Goal: Information Seeking & Learning: Compare options

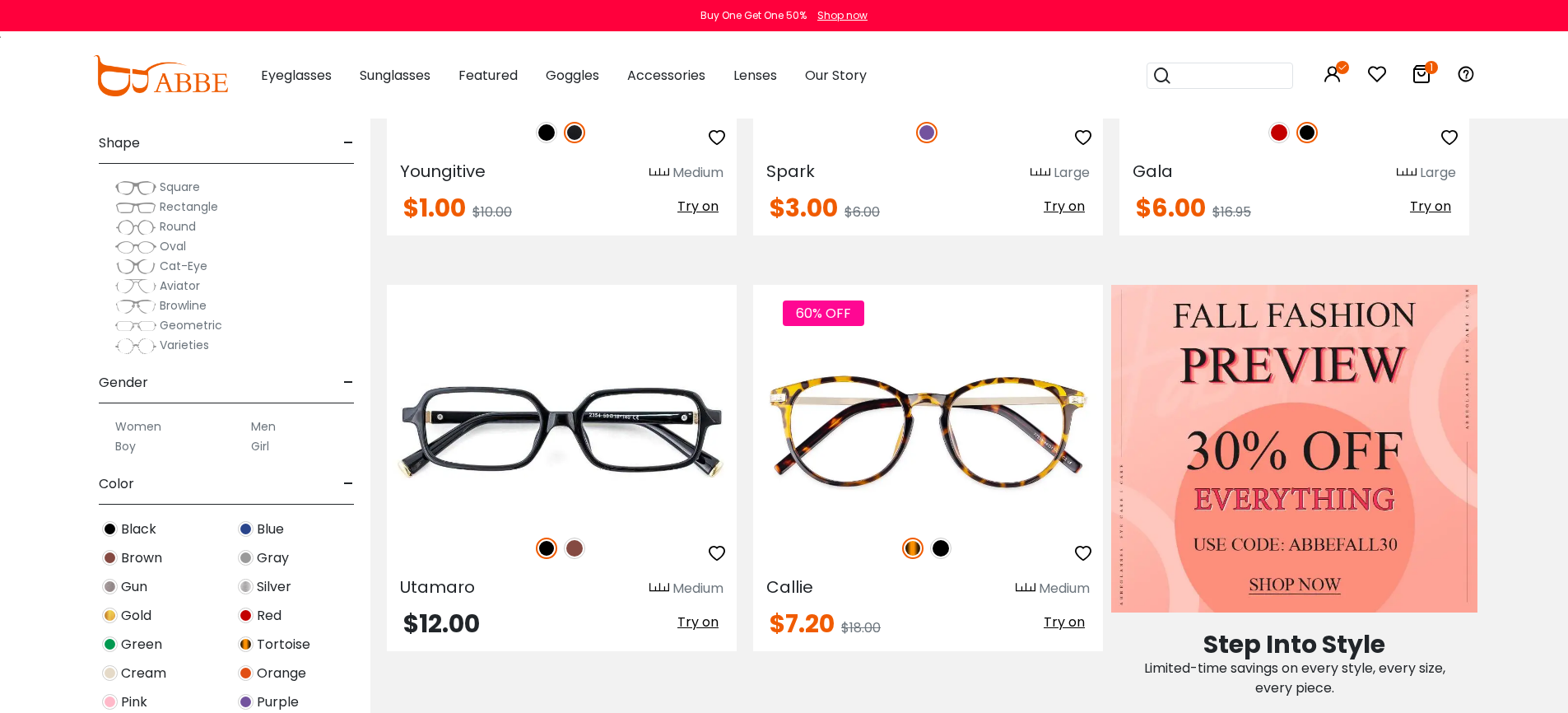
scroll to position [125, 0]
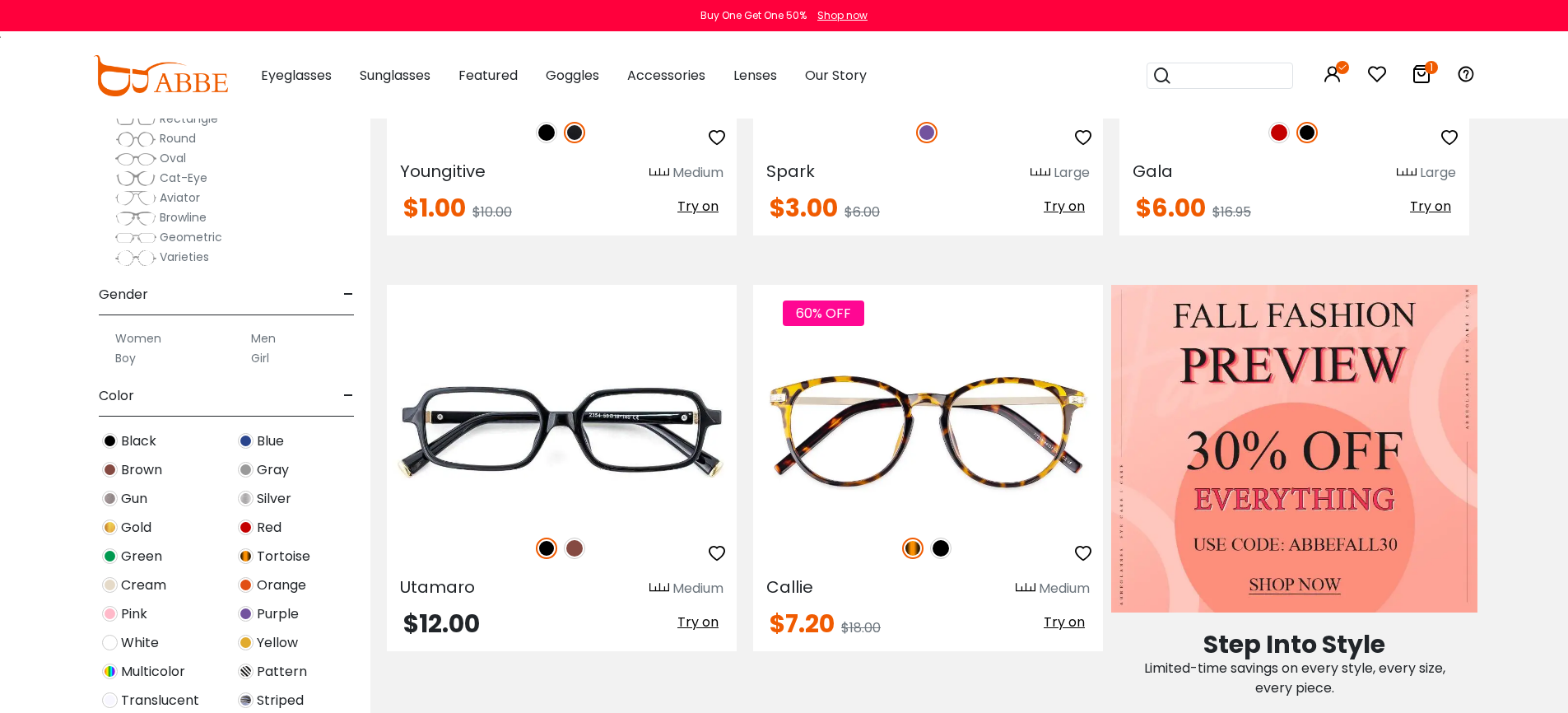
click at [109, 441] on img at bounding box center [110, 440] width 16 height 16
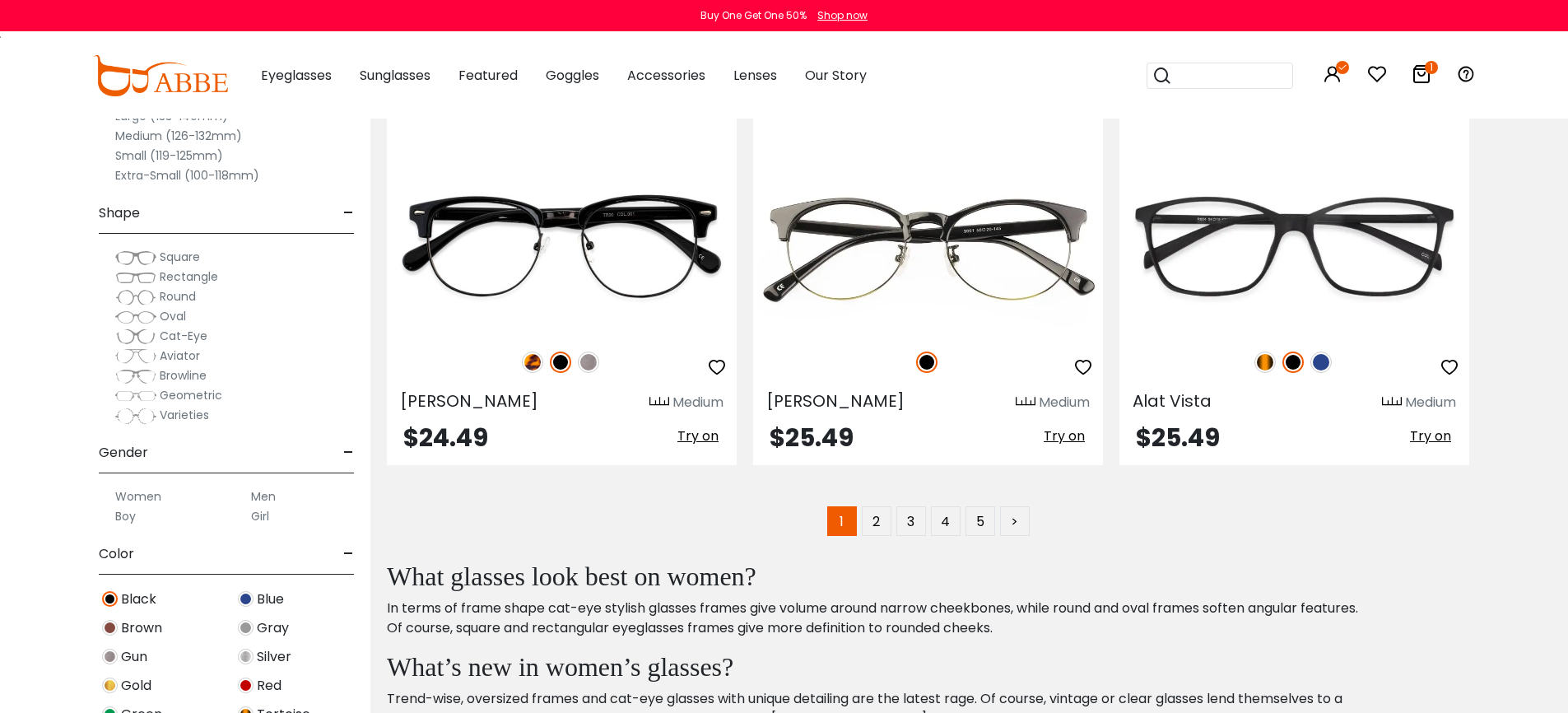
scroll to position [8336, 0]
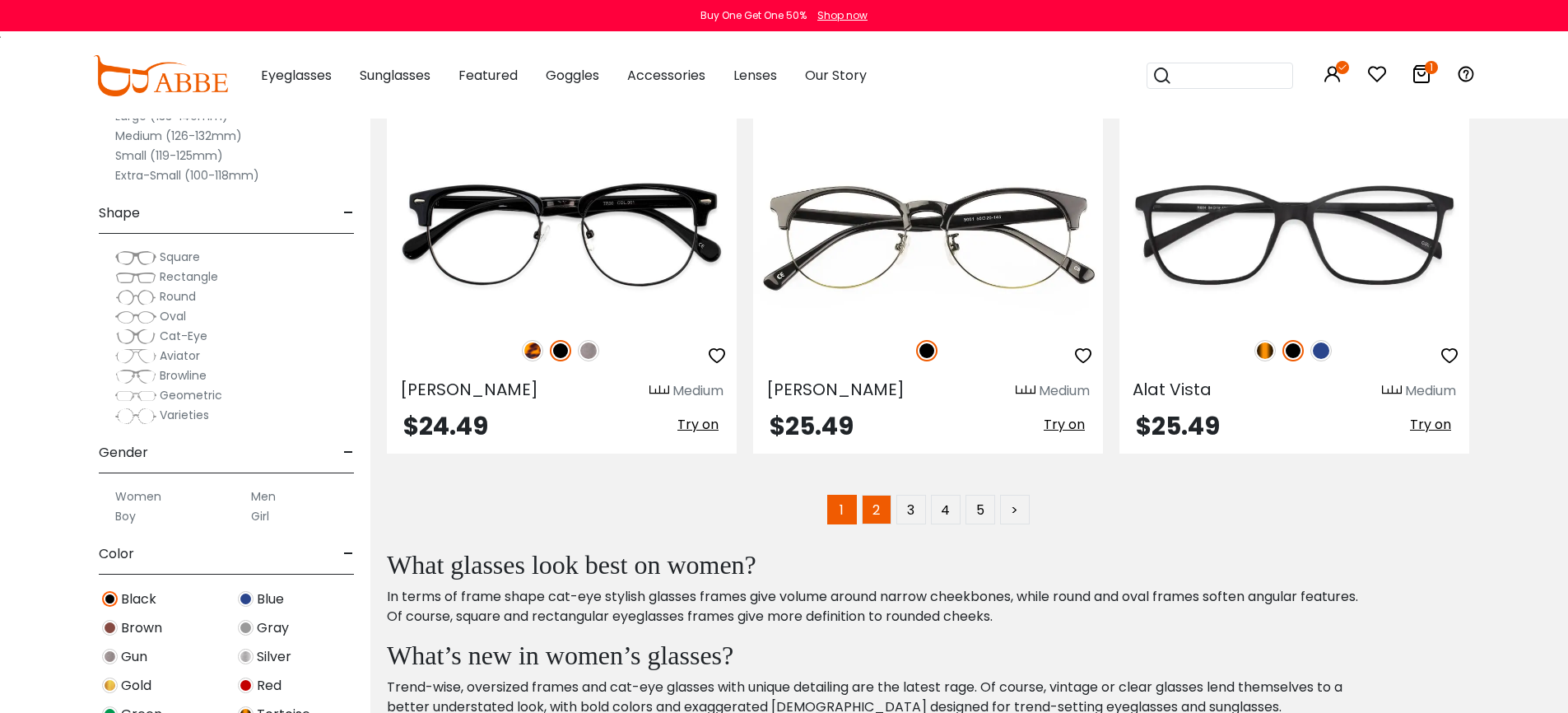
click at [877, 513] on link "2" at bounding box center [876, 508] width 29 height 29
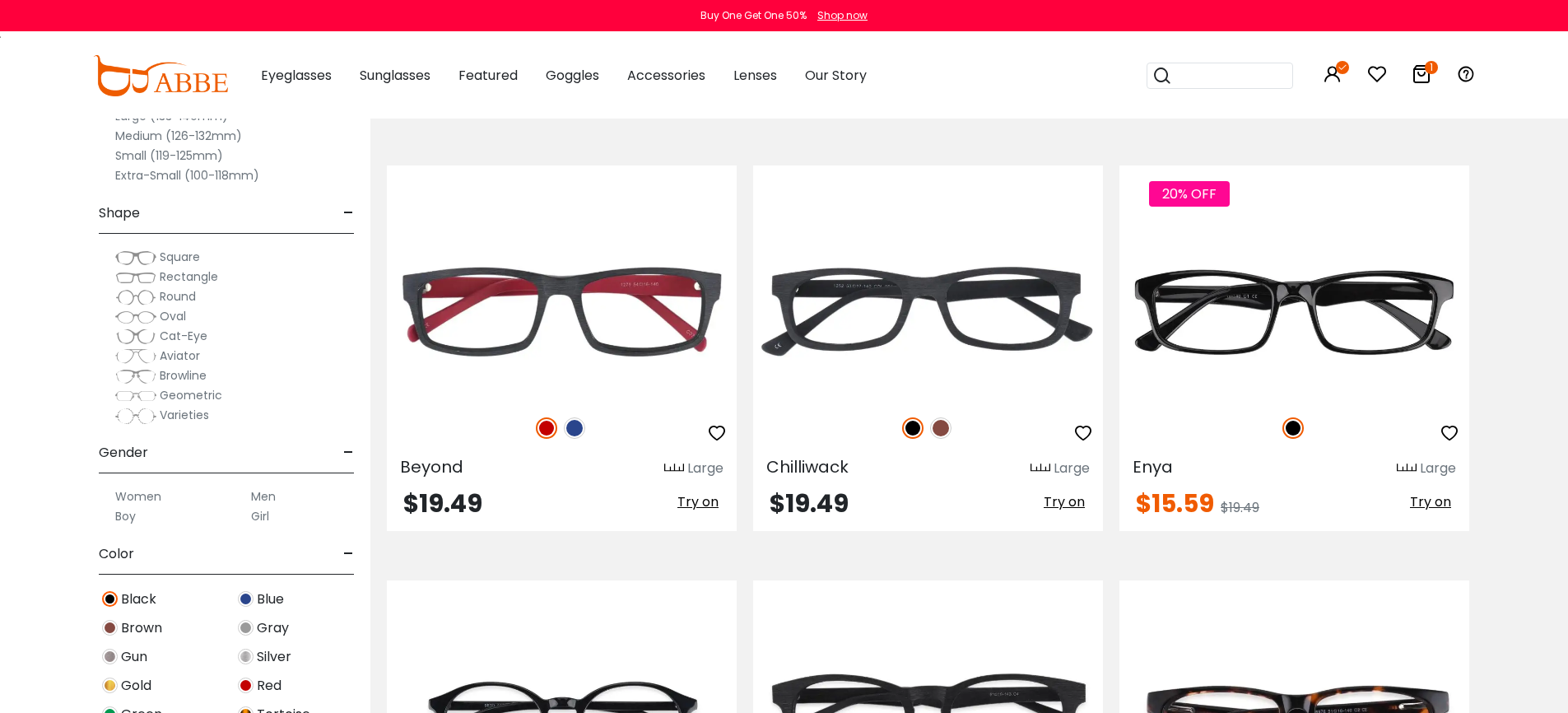
scroll to position [8301, 0]
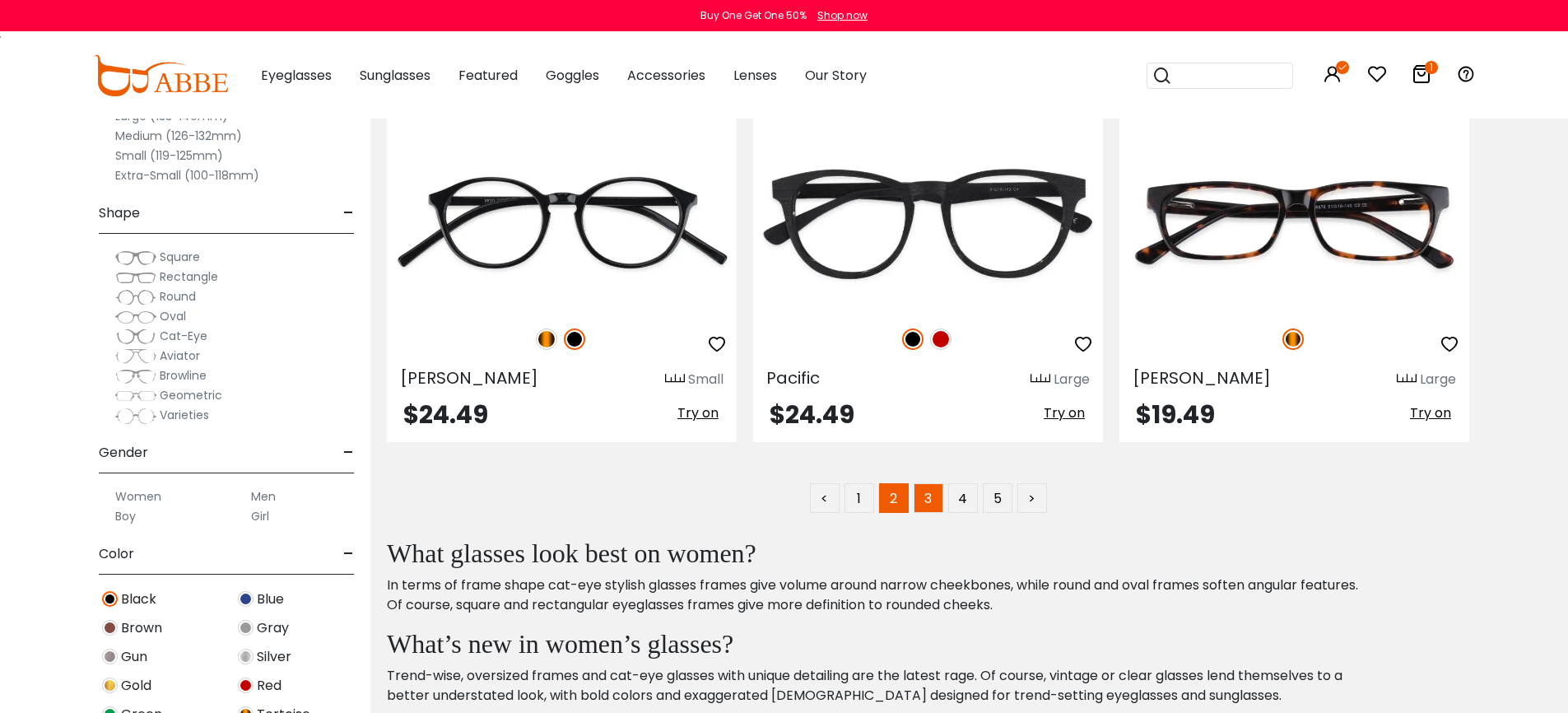
click at [928, 499] on link "3" at bounding box center [928, 497] width 29 height 29
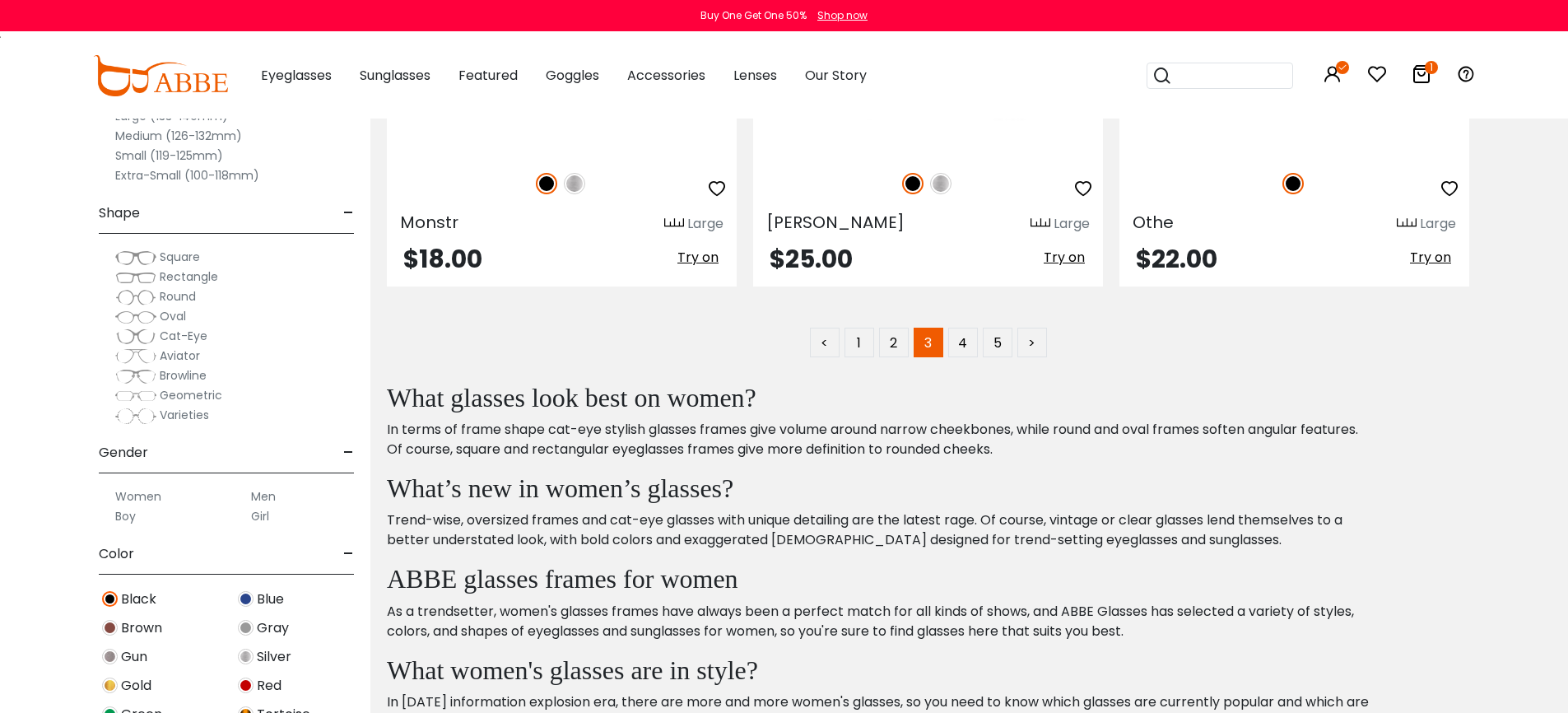
scroll to position [8461, 0]
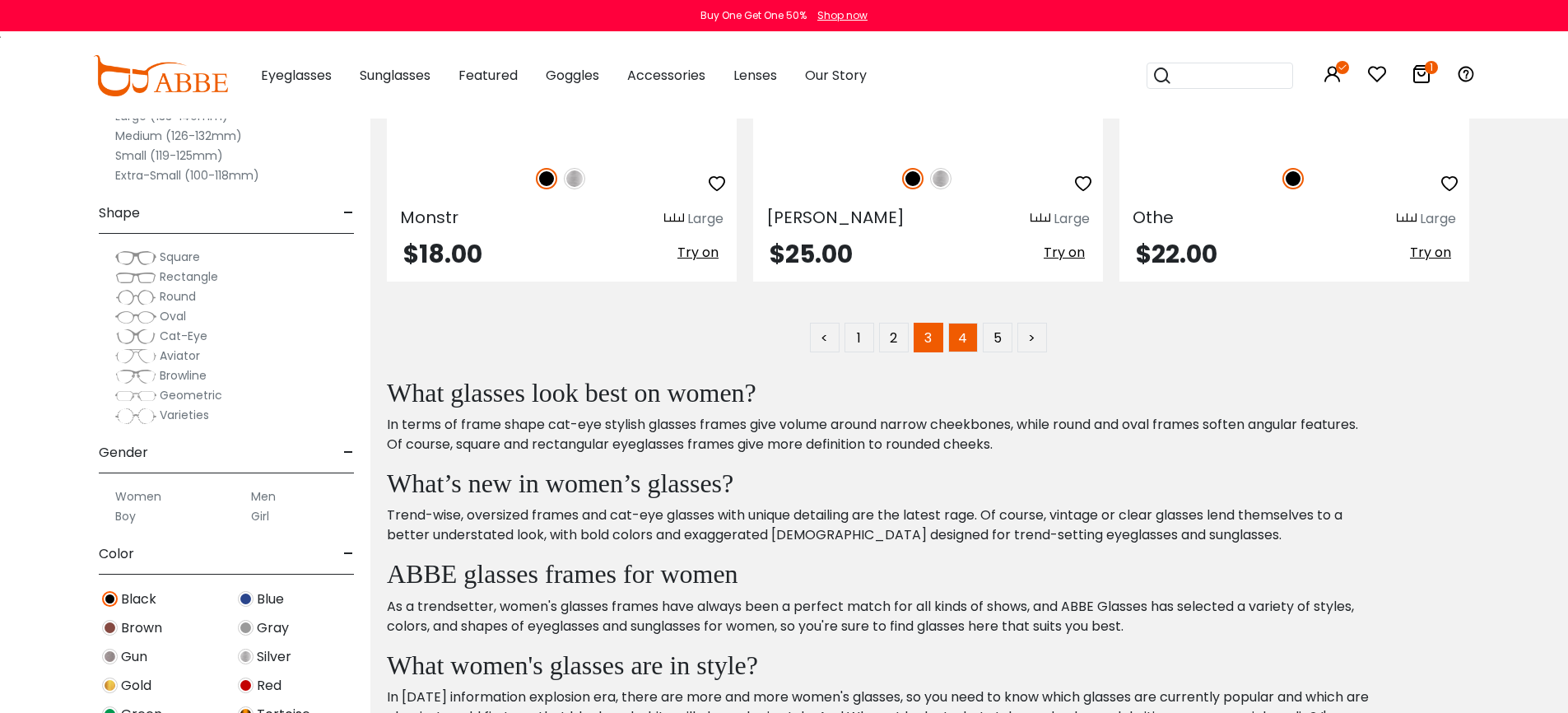
click at [962, 344] on link "4" at bounding box center [963, 337] width 29 height 29
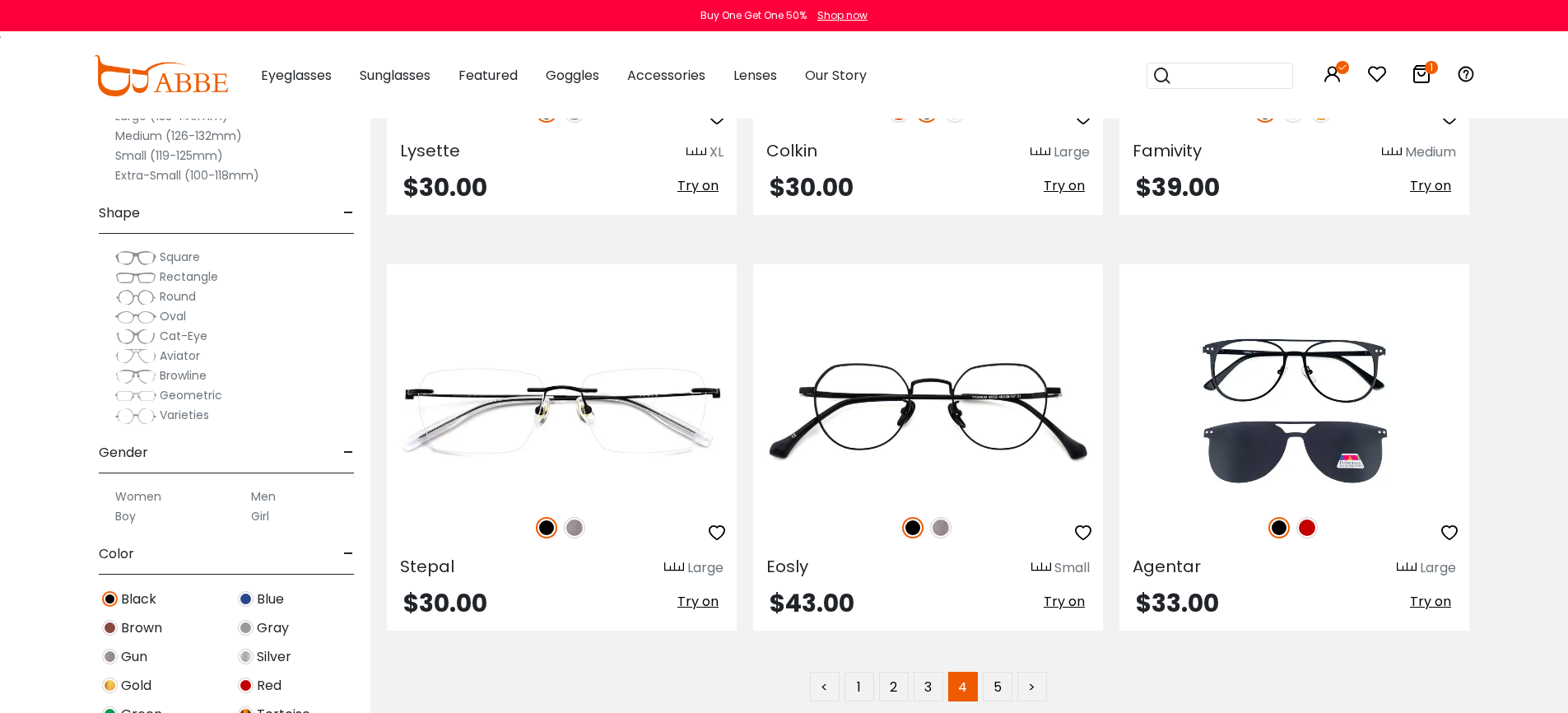
scroll to position [8438, 0]
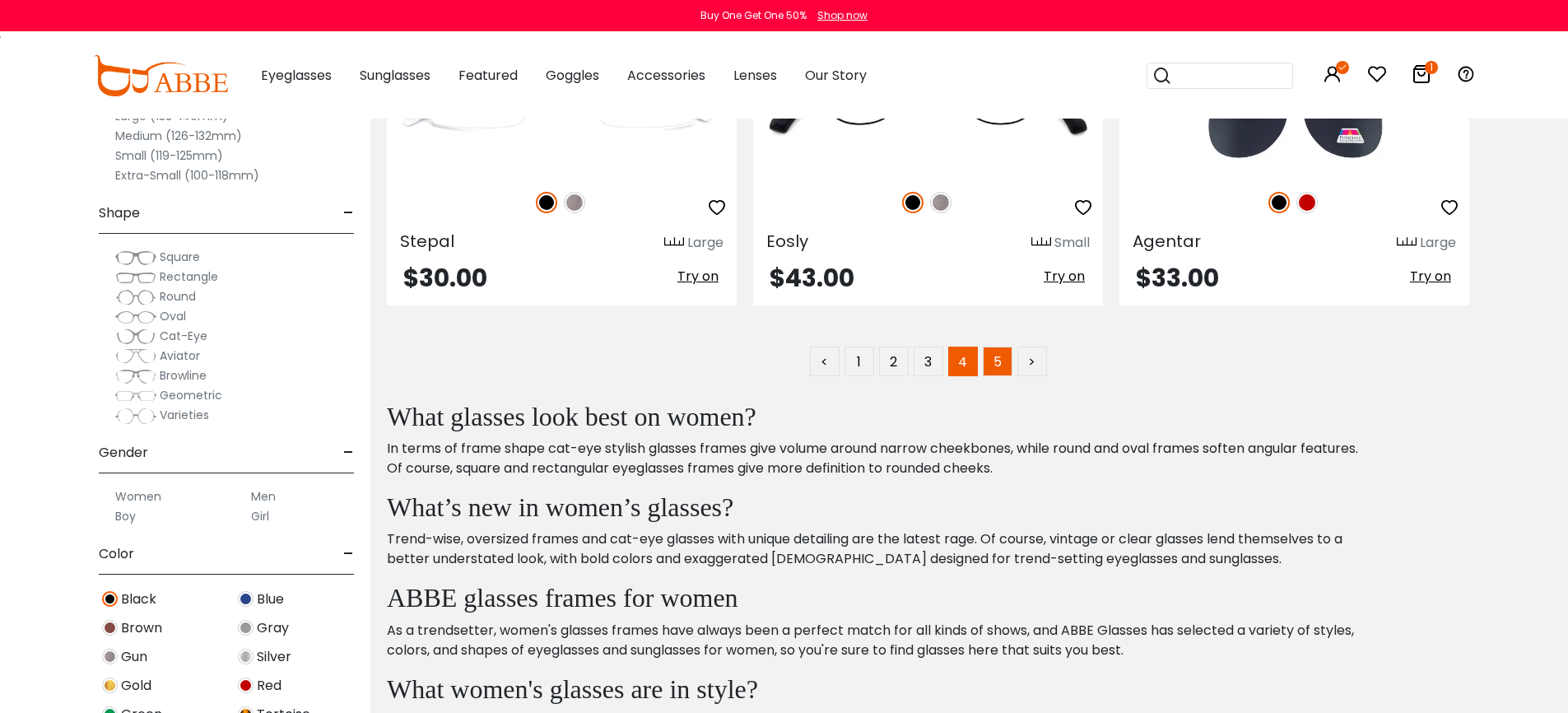
click at [999, 365] on link "5" at bounding box center [997, 361] width 29 height 29
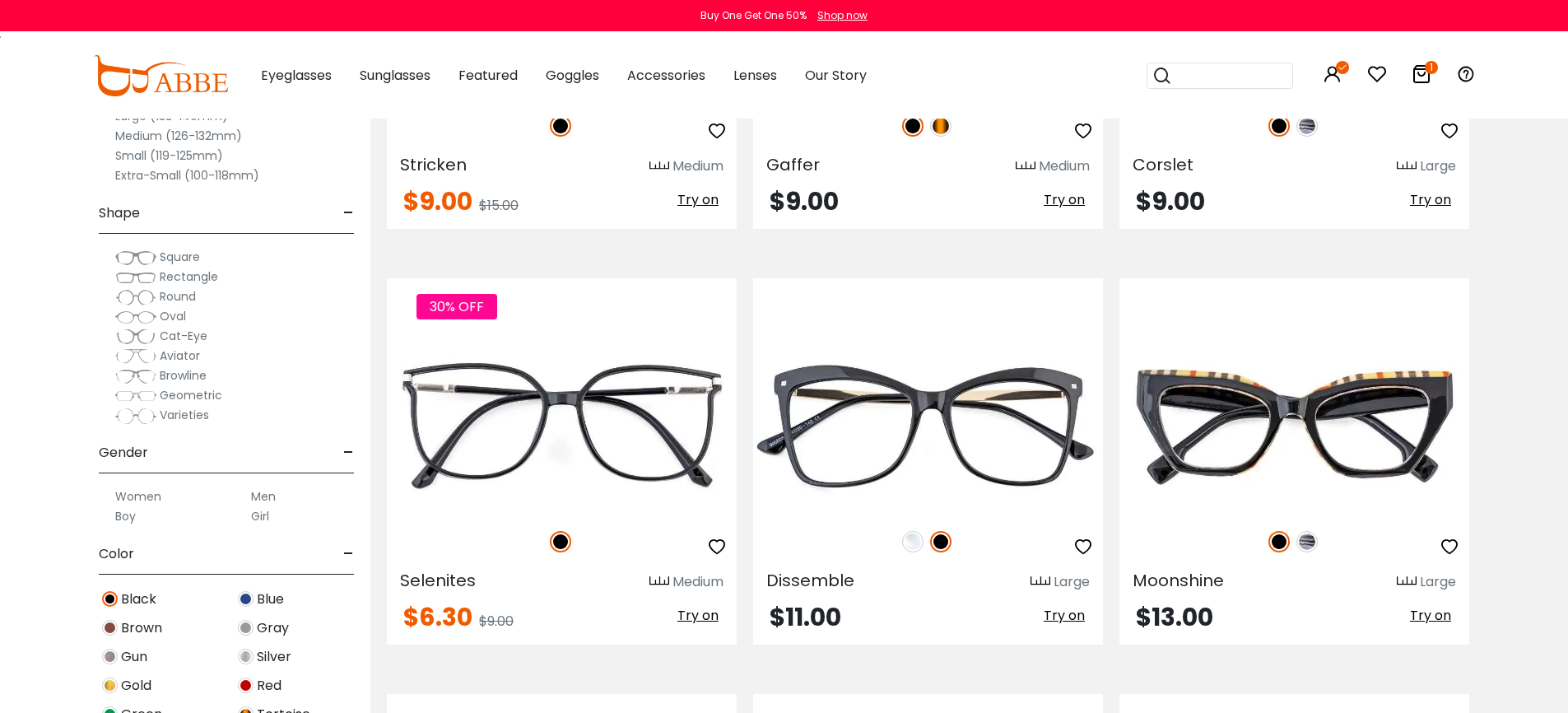
scroll to position [6456, 0]
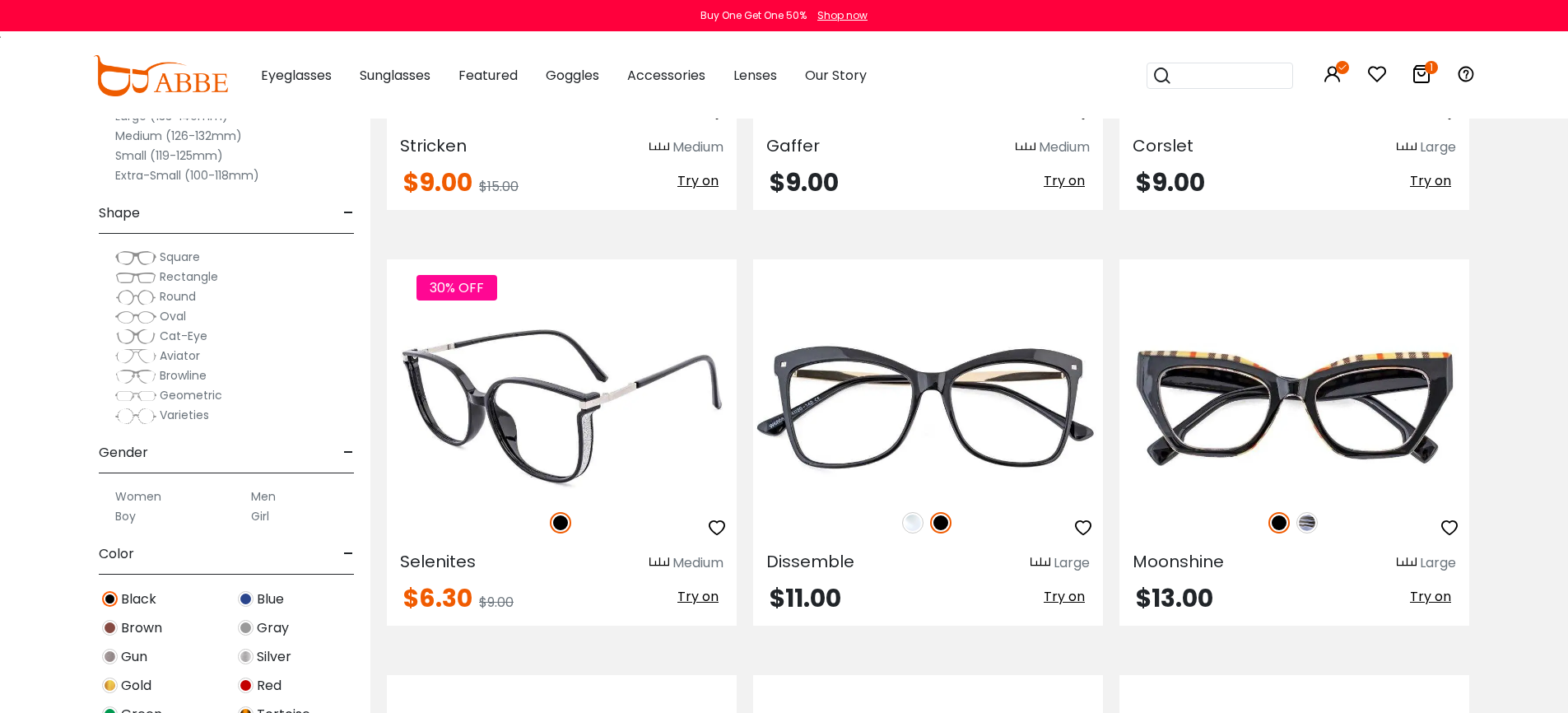
click at [616, 464] on img at bounding box center [561, 405] width 349 height 175
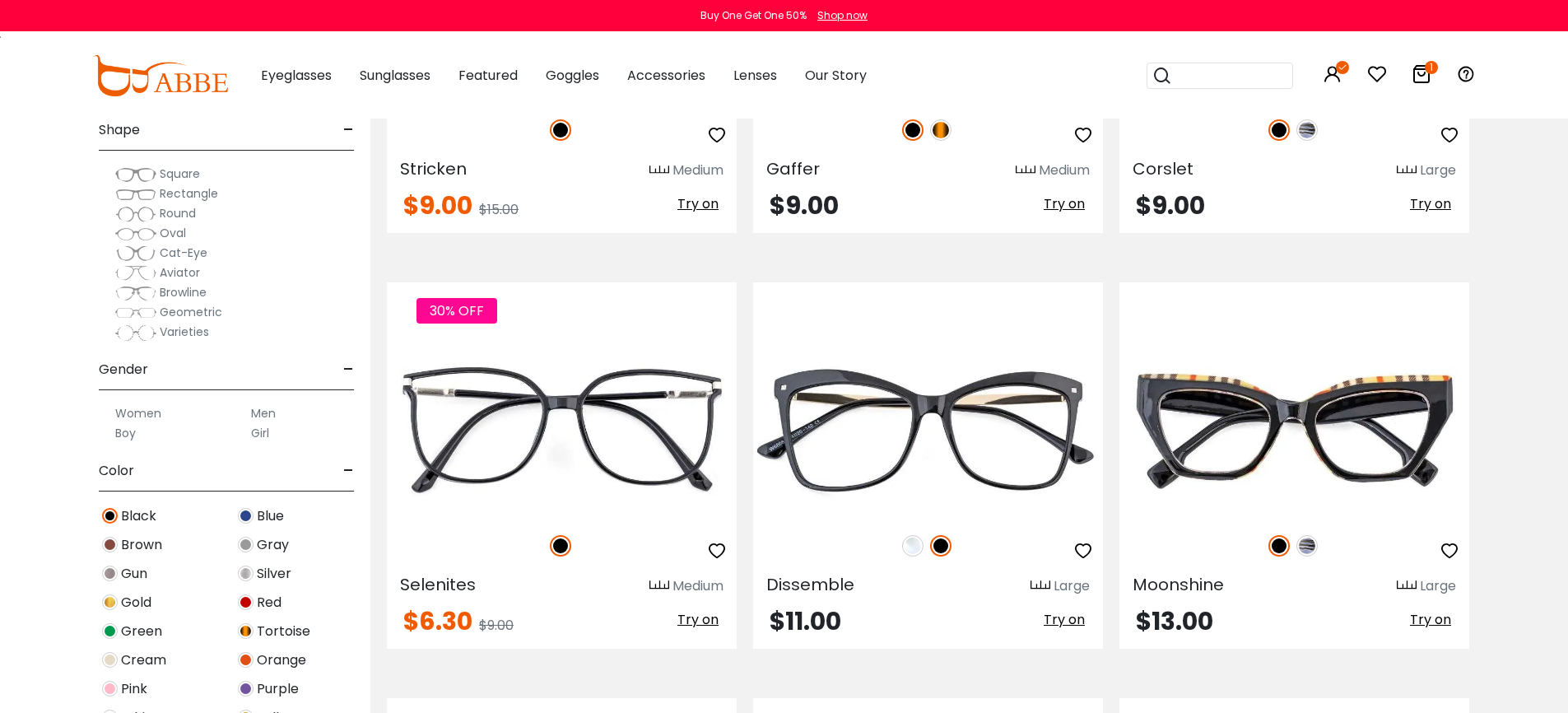
scroll to position [261, 0]
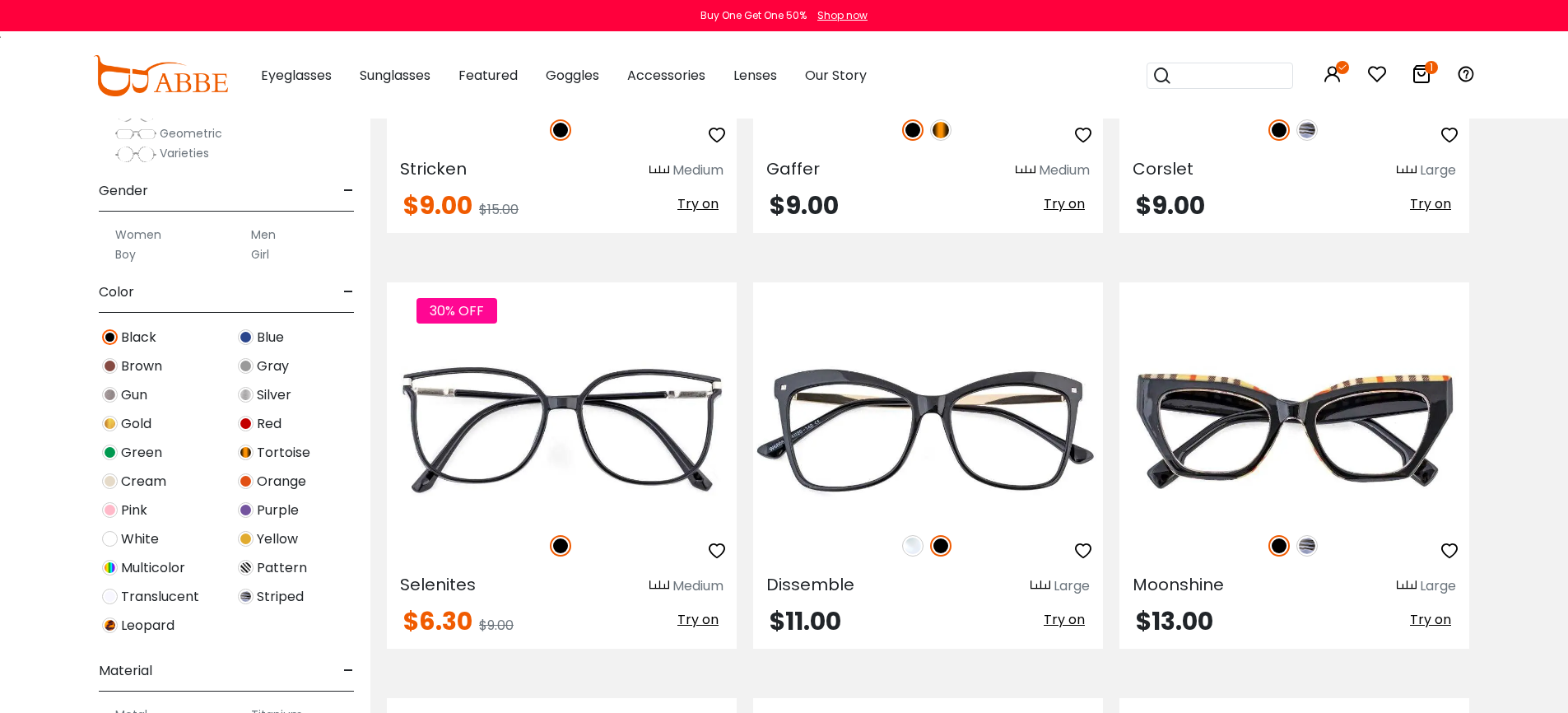
click at [110, 454] on img at bounding box center [110, 452] width 16 height 16
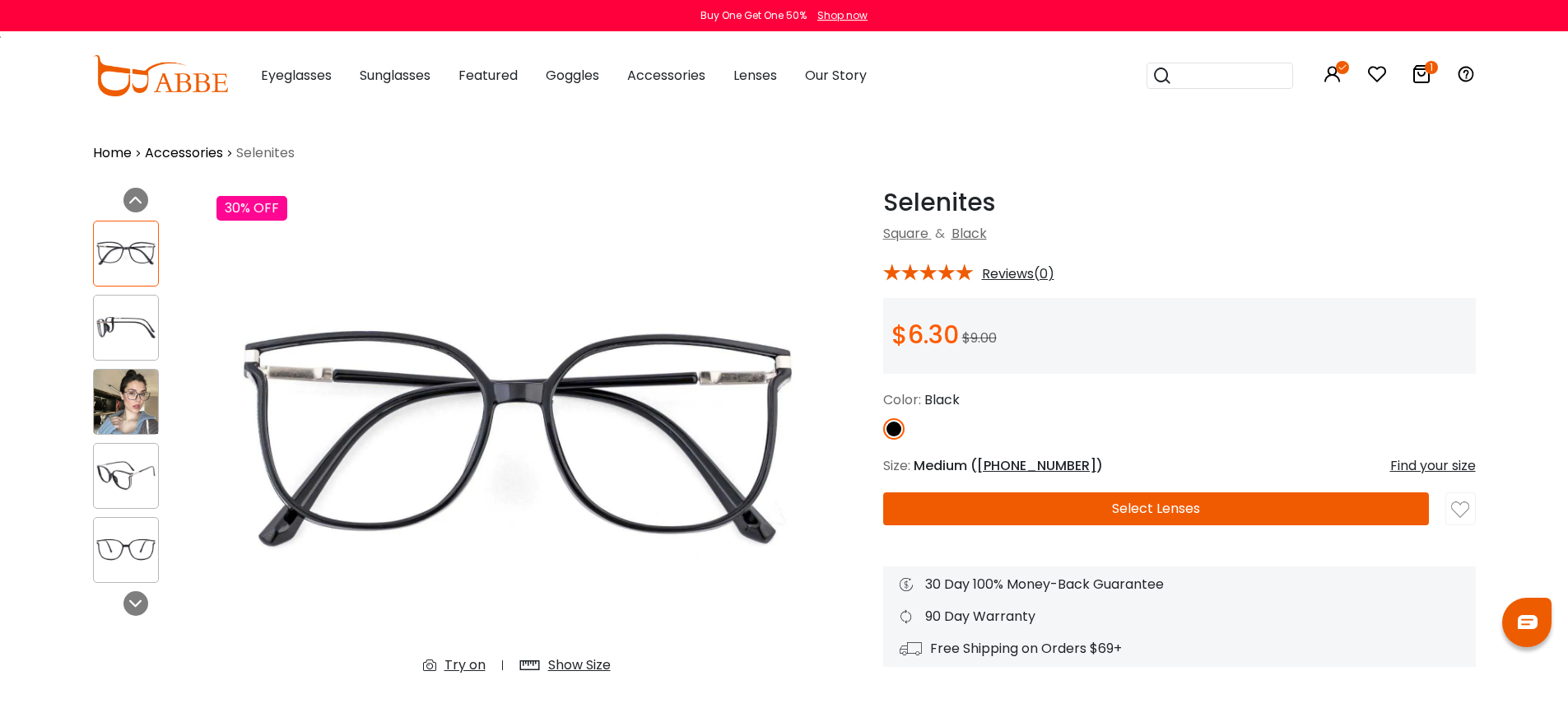
click at [129, 401] on img at bounding box center [126, 401] width 64 height 64
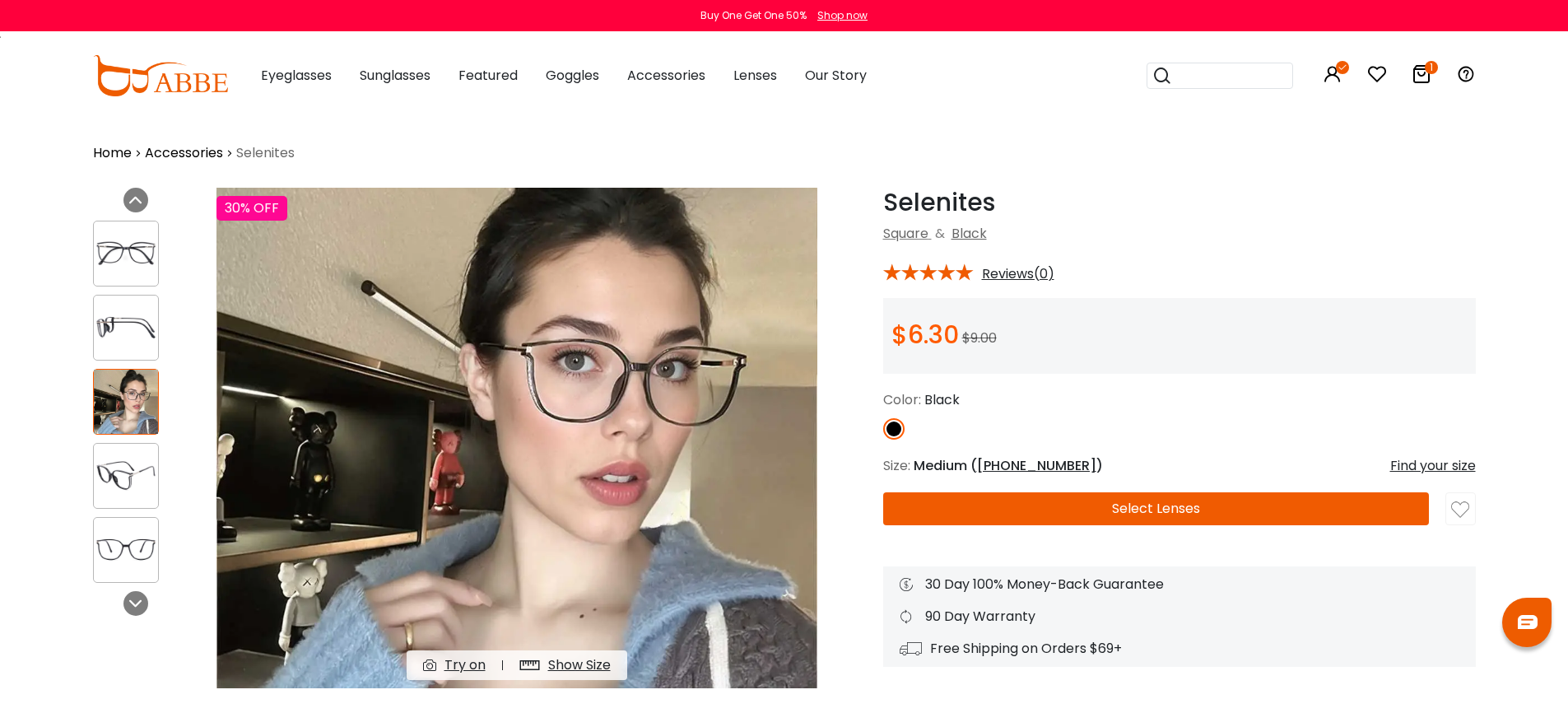
click at [126, 339] on img at bounding box center [126, 328] width 64 height 32
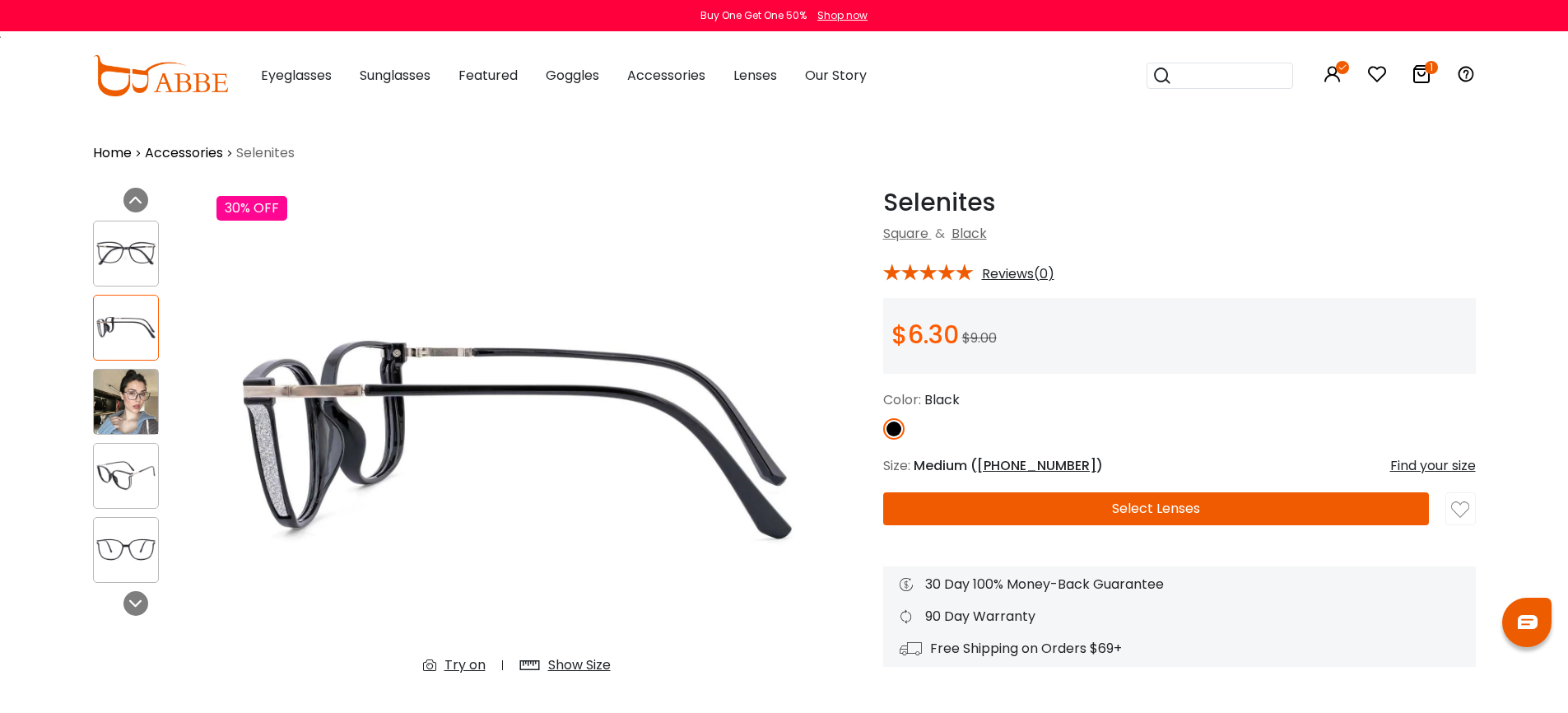
click at [127, 269] on div at bounding box center [126, 254] width 66 height 66
click at [1205, 77] on input "search" at bounding box center [1230, 76] width 116 height 25
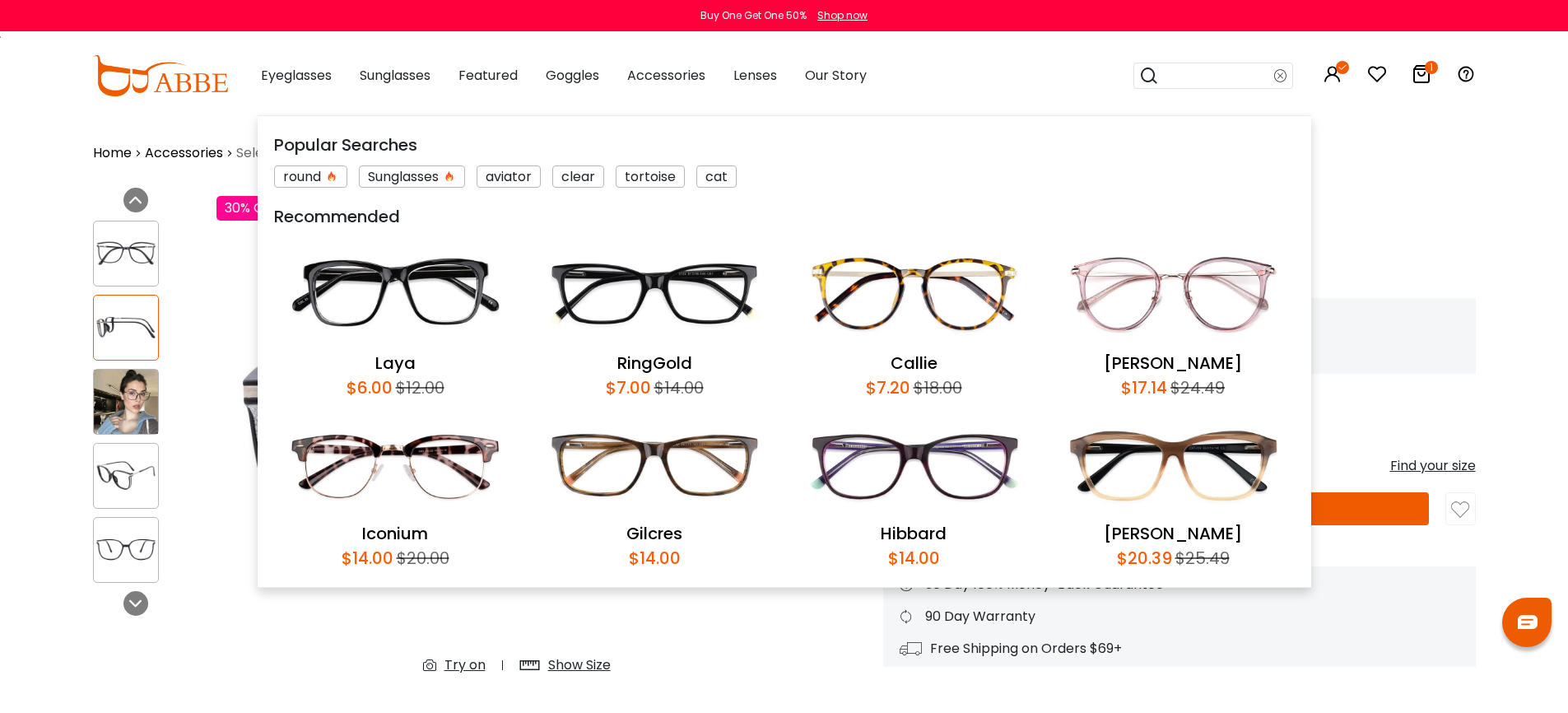
paste input "*******"
type input "*******"
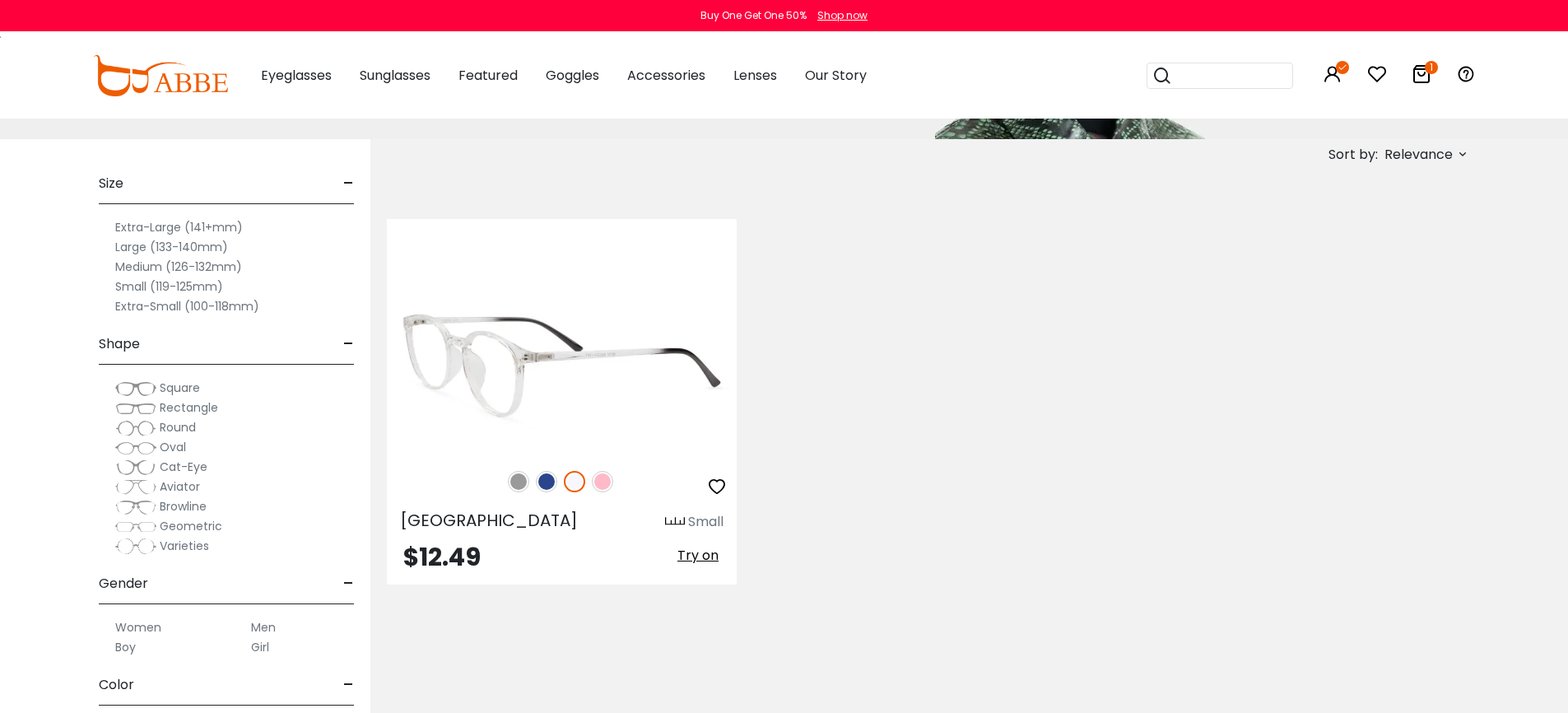
click at [589, 359] on img at bounding box center [561, 365] width 349 height 175
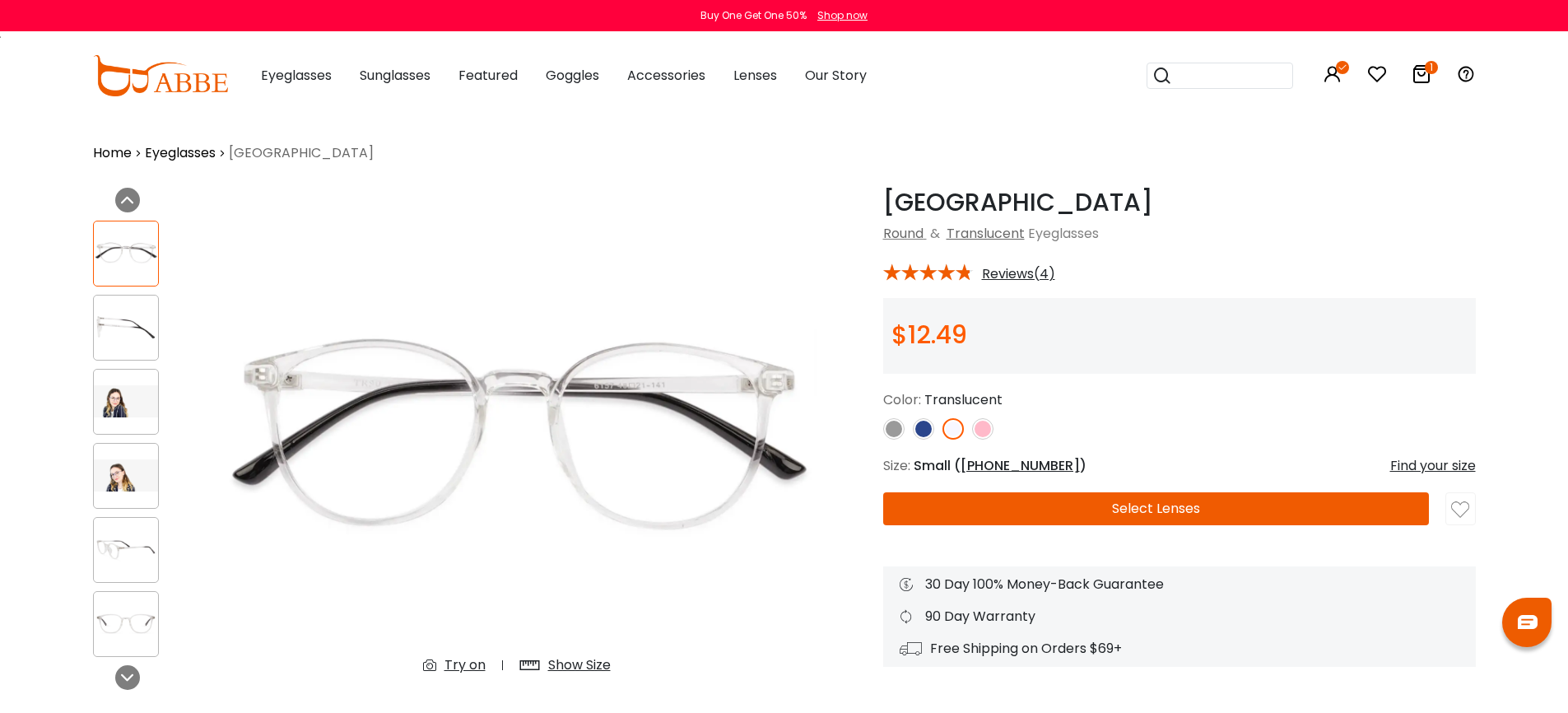
click at [1302, 253] on div "Denmark Translucent Round & Translucent Eyeglasses *** Reviews(4) **" at bounding box center [1180, 427] width 593 height 479
click at [892, 429] on img at bounding box center [894, 429] width 22 height 22
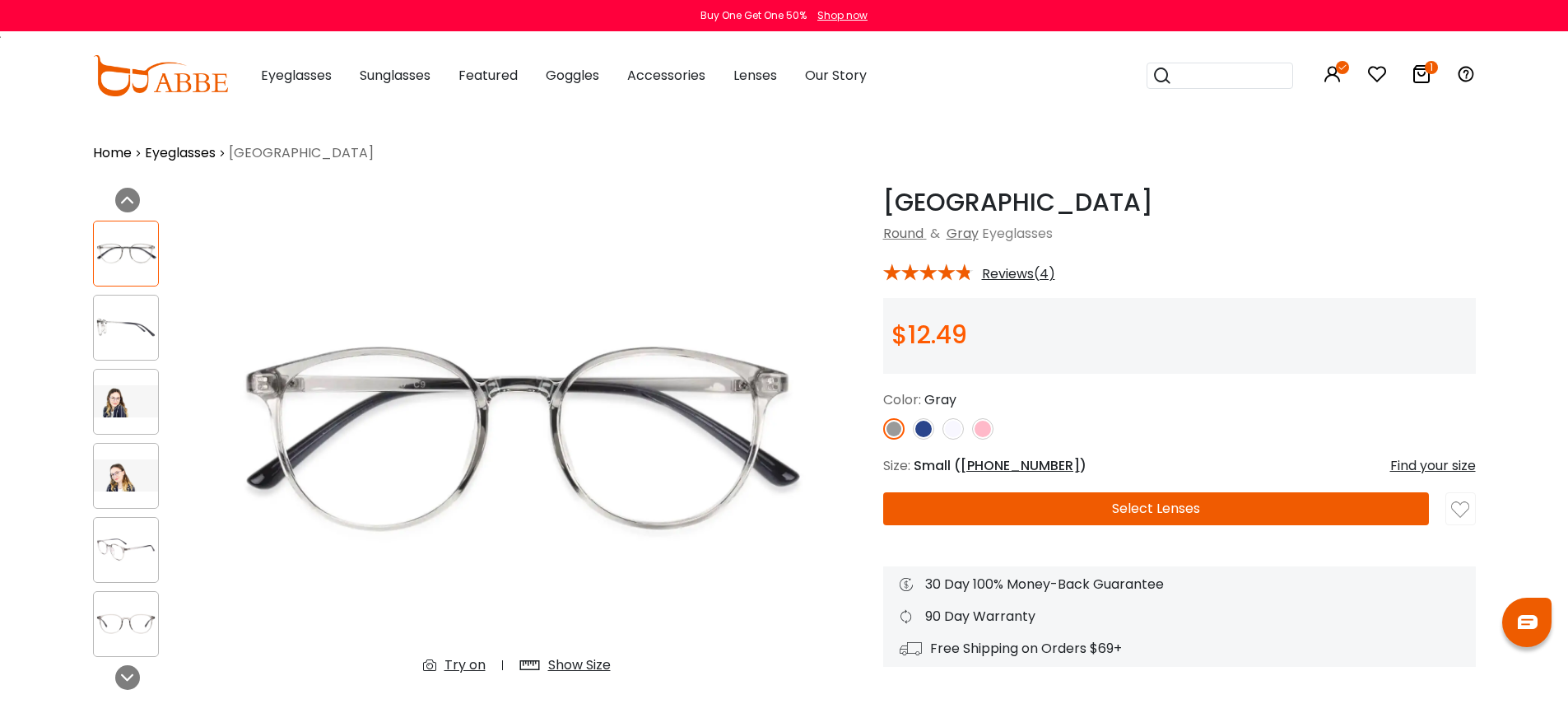
click at [956, 424] on img at bounding box center [953, 429] width 22 height 22
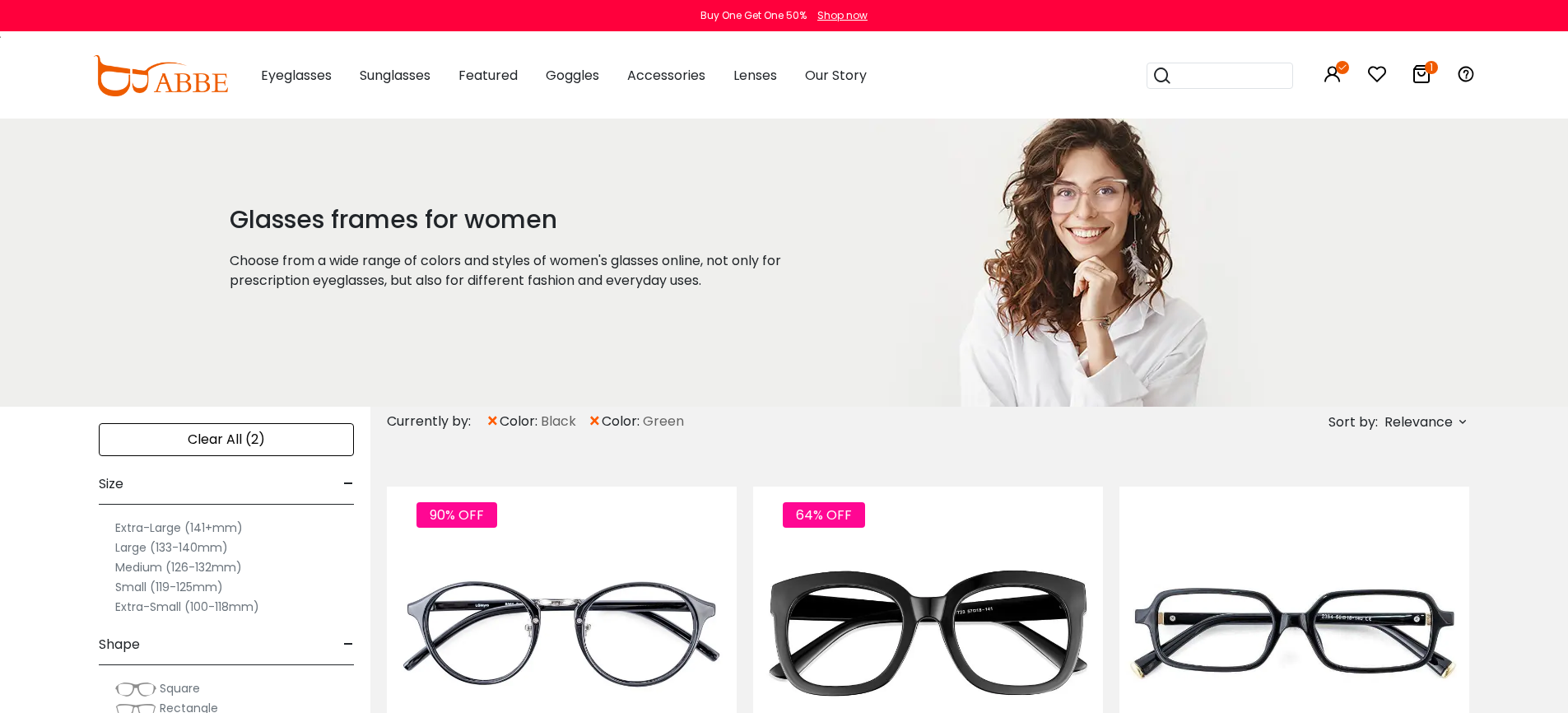
click at [494, 419] on span "×" at bounding box center [492, 420] width 14 height 29
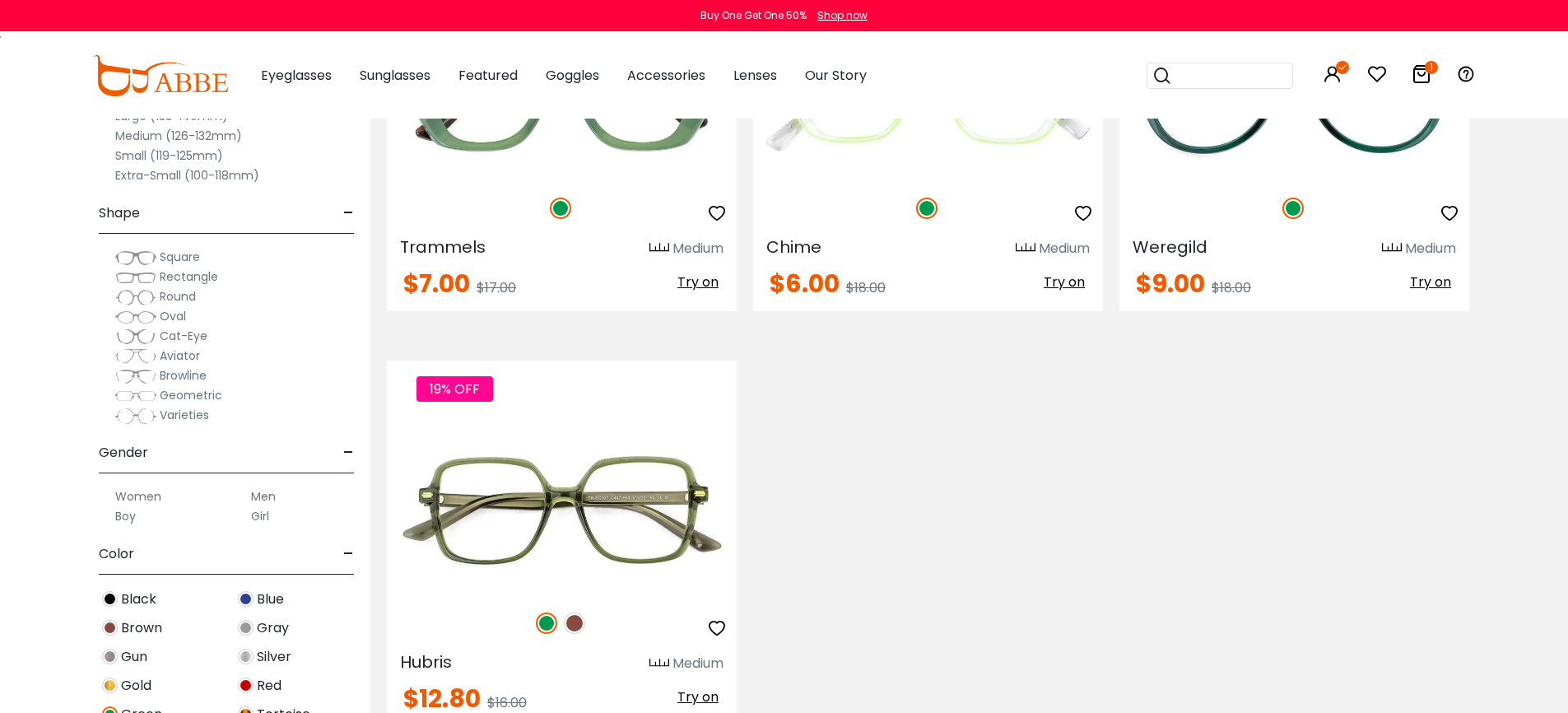
scroll to position [6066, 0]
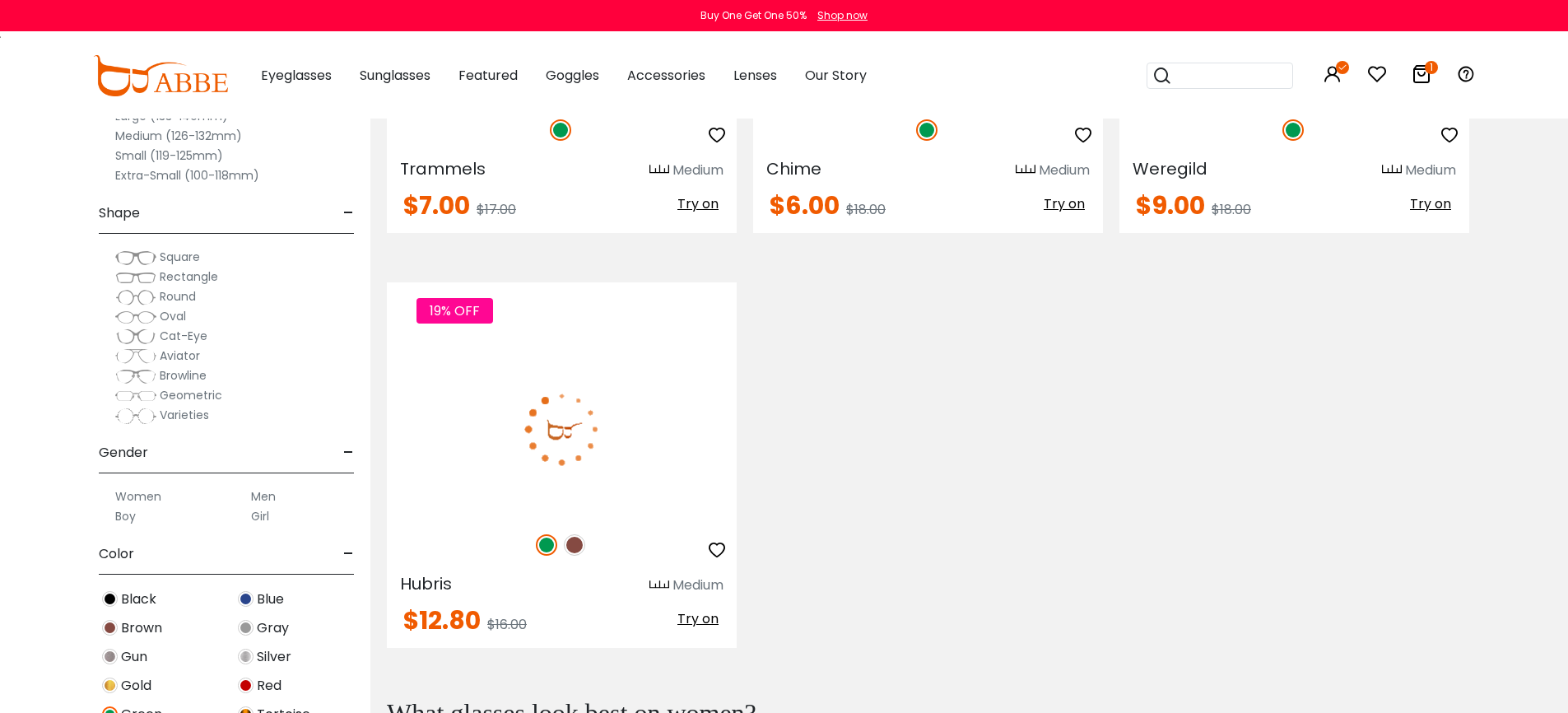
click at [624, 446] on img at bounding box center [561, 429] width 349 height 175
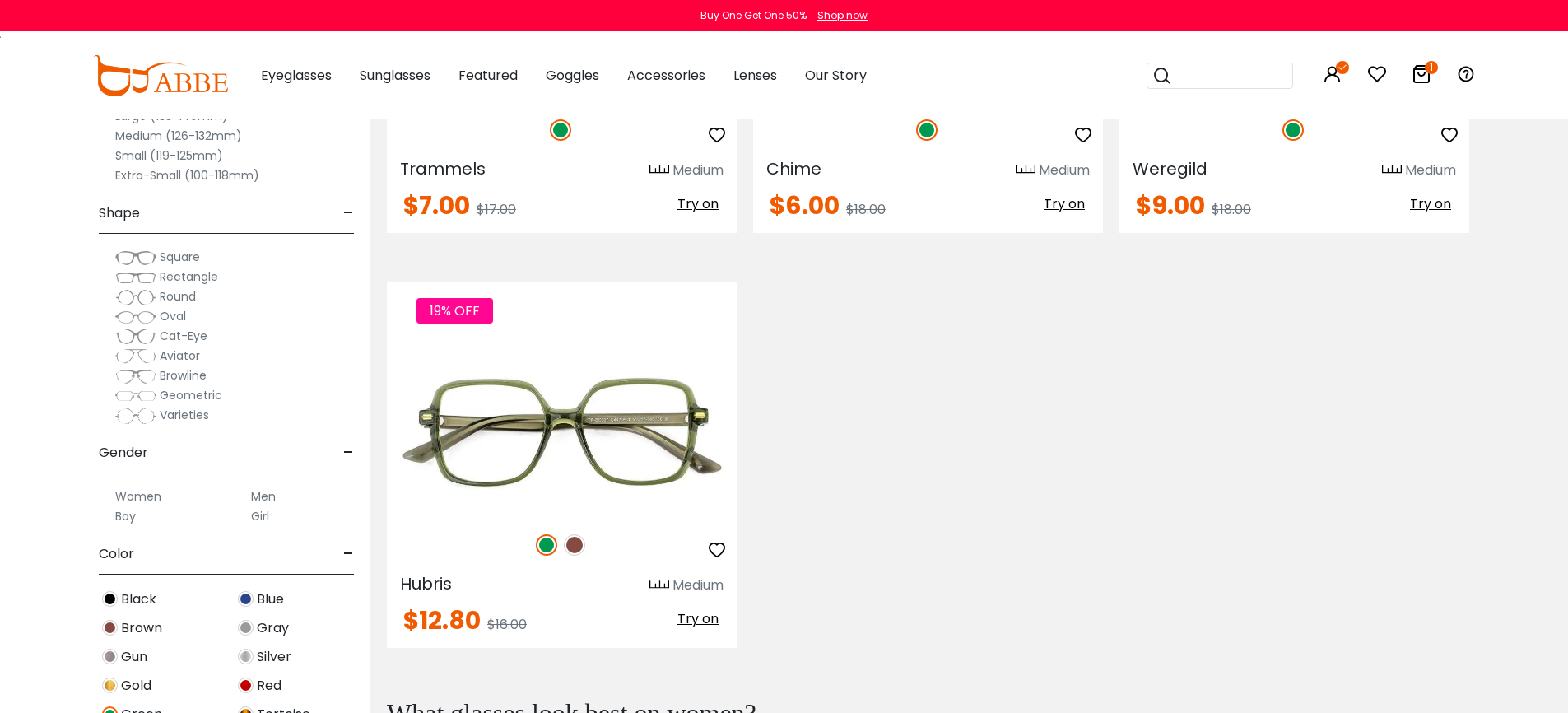
click at [1253, 65] on input "search" at bounding box center [1230, 76] width 116 height 25
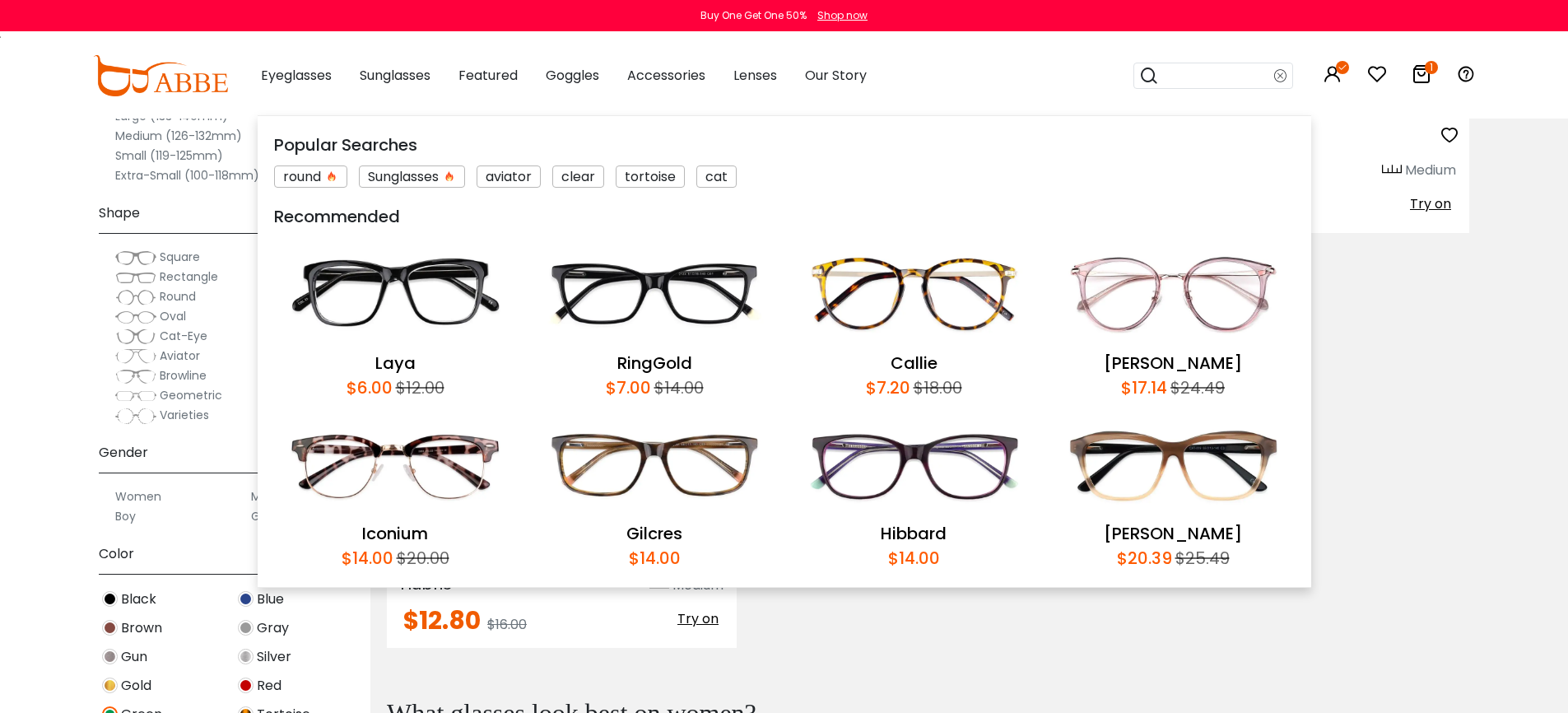
paste input "**********"
type input "*********"
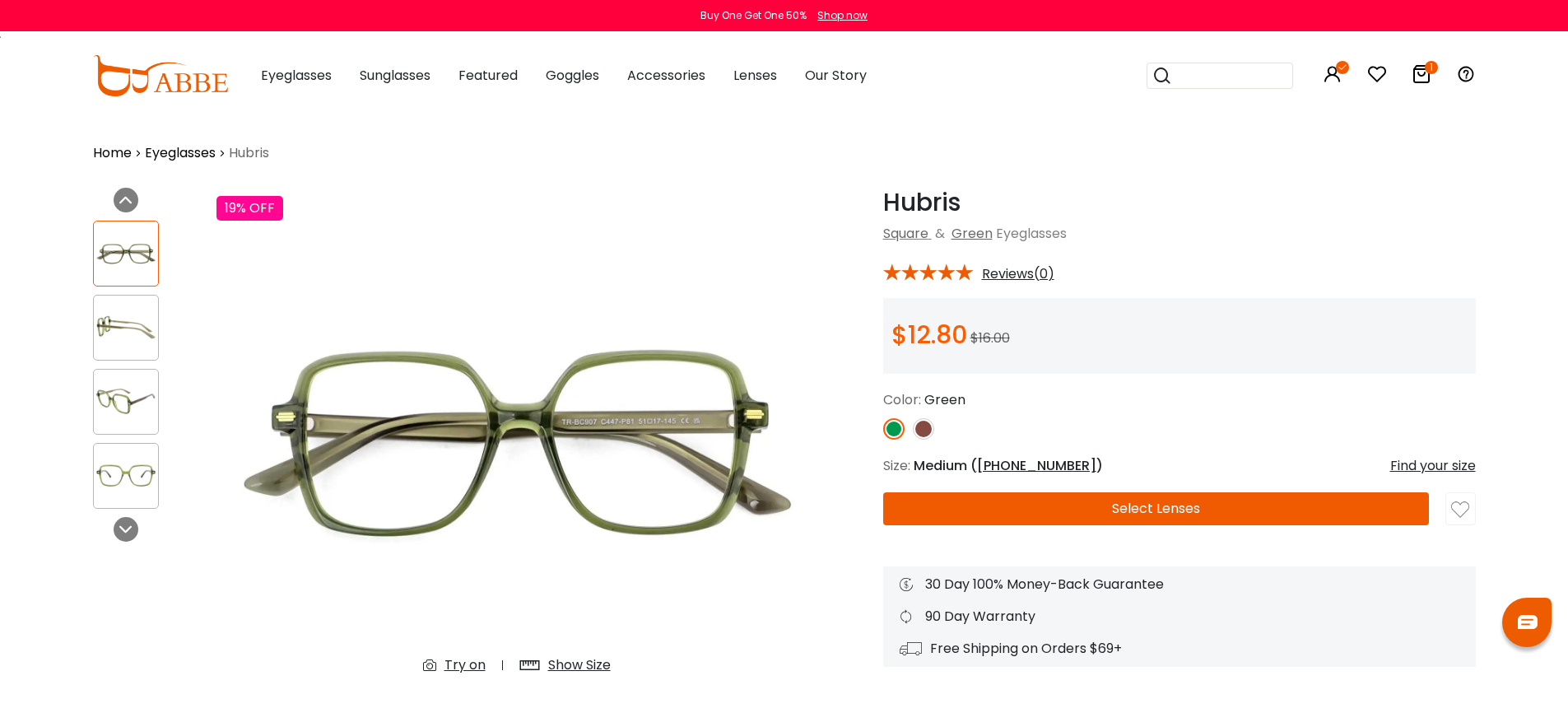
click at [1217, 187] on h1 "Hubris" at bounding box center [1180, 202] width 593 height 29
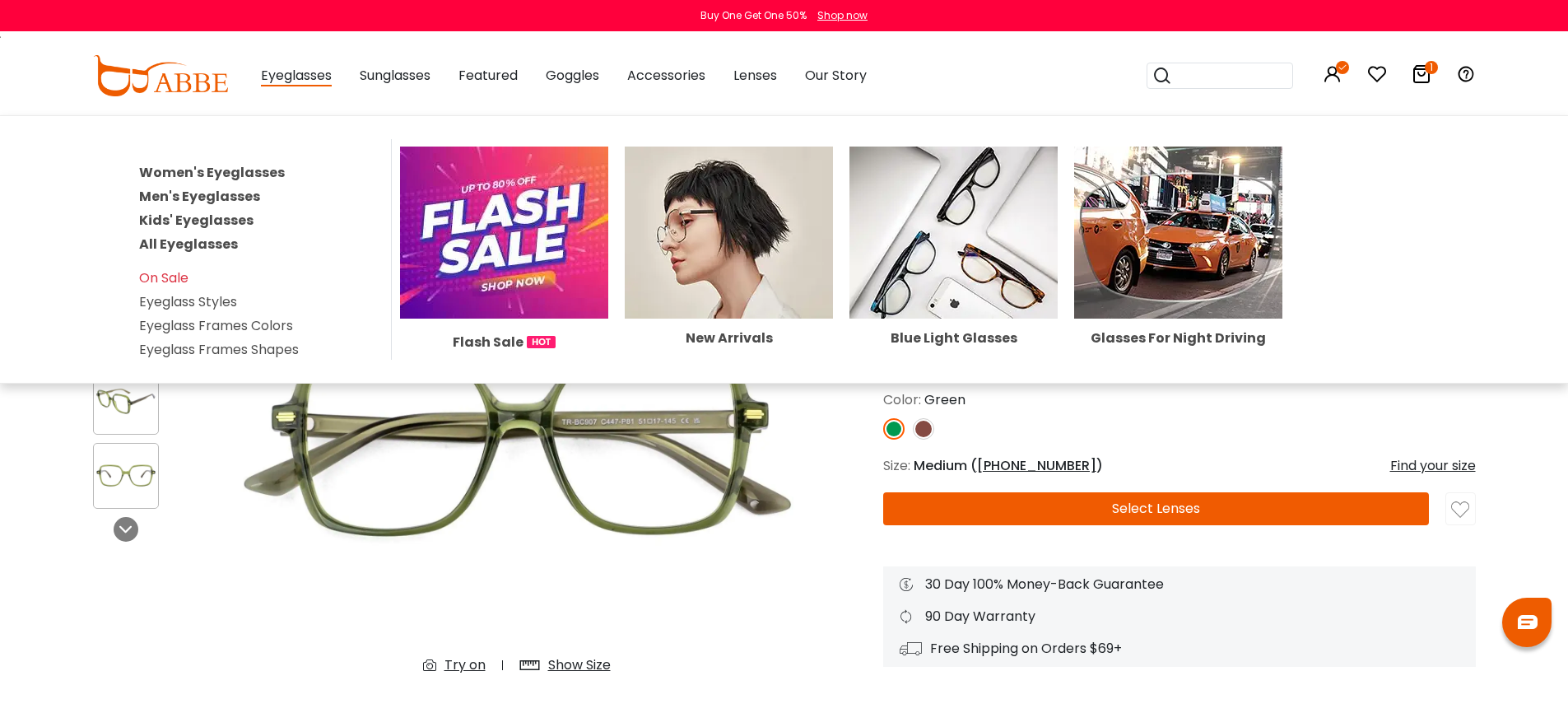
click at [252, 173] on link "Women's Eyeglasses" at bounding box center [212, 172] width 146 height 19
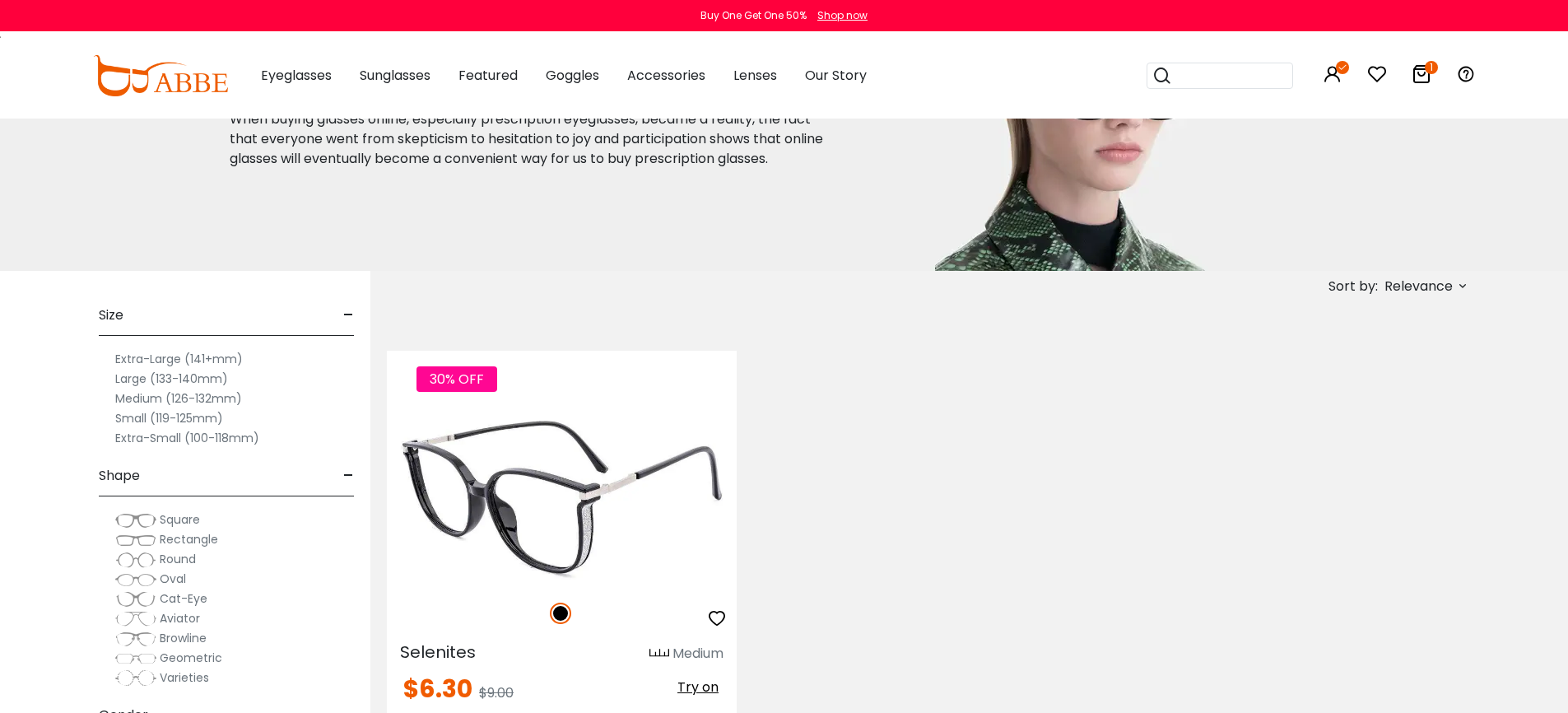
click at [556, 463] on img at bounding box center [561, 497] width 349 height 175
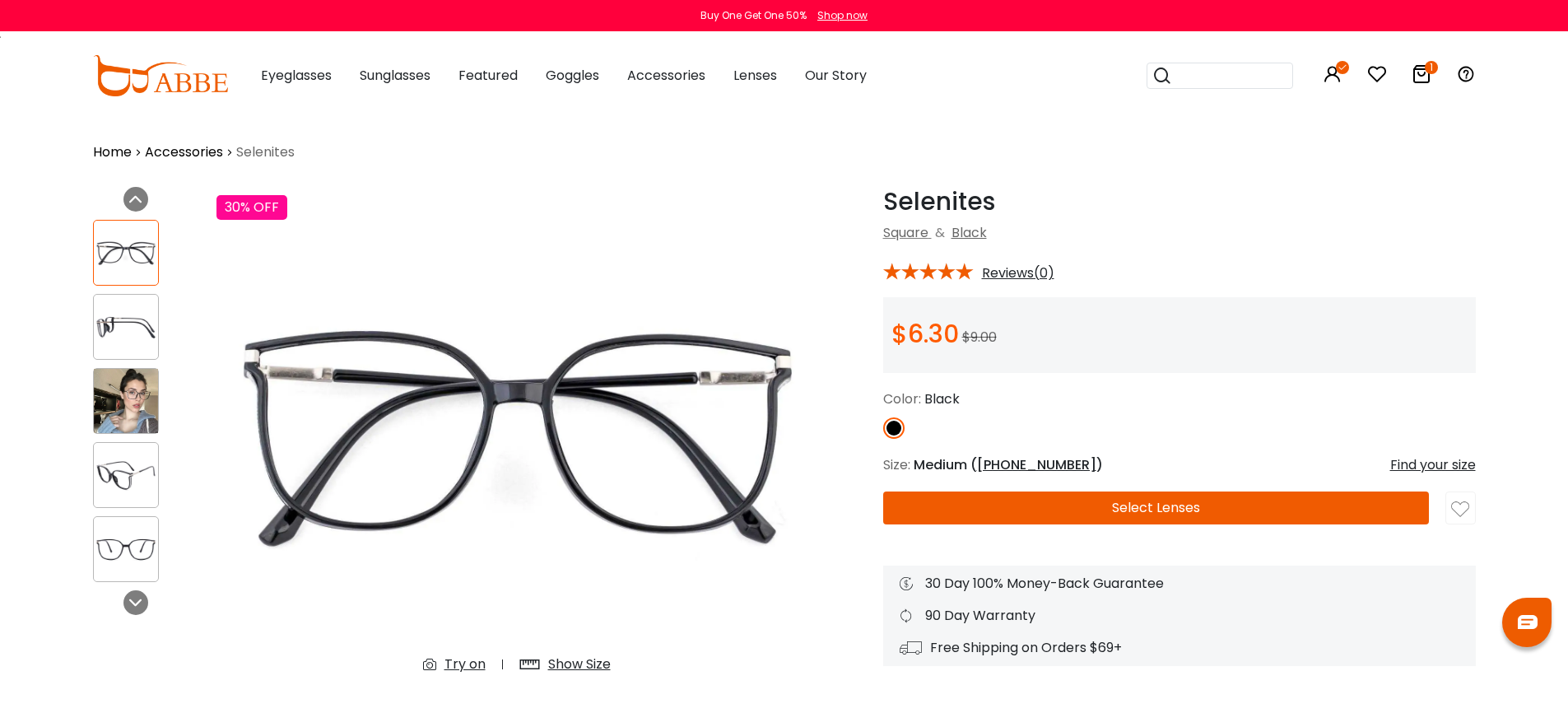
click at [127, 486] on img at bounding box center [126, 475] width 64 height 32
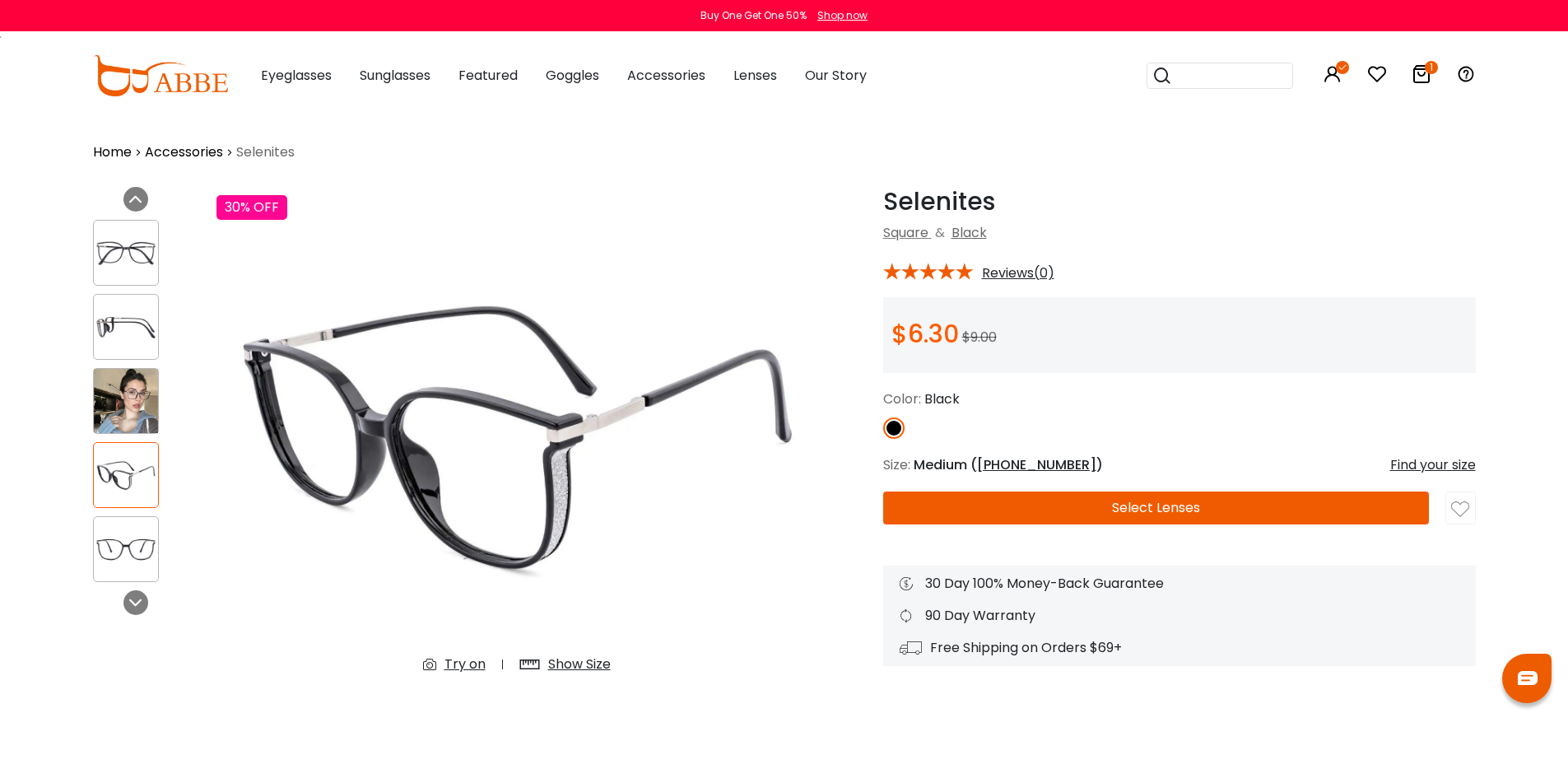
click at [134, 327] on img at bounding box center [126, 328] width 64 height 32
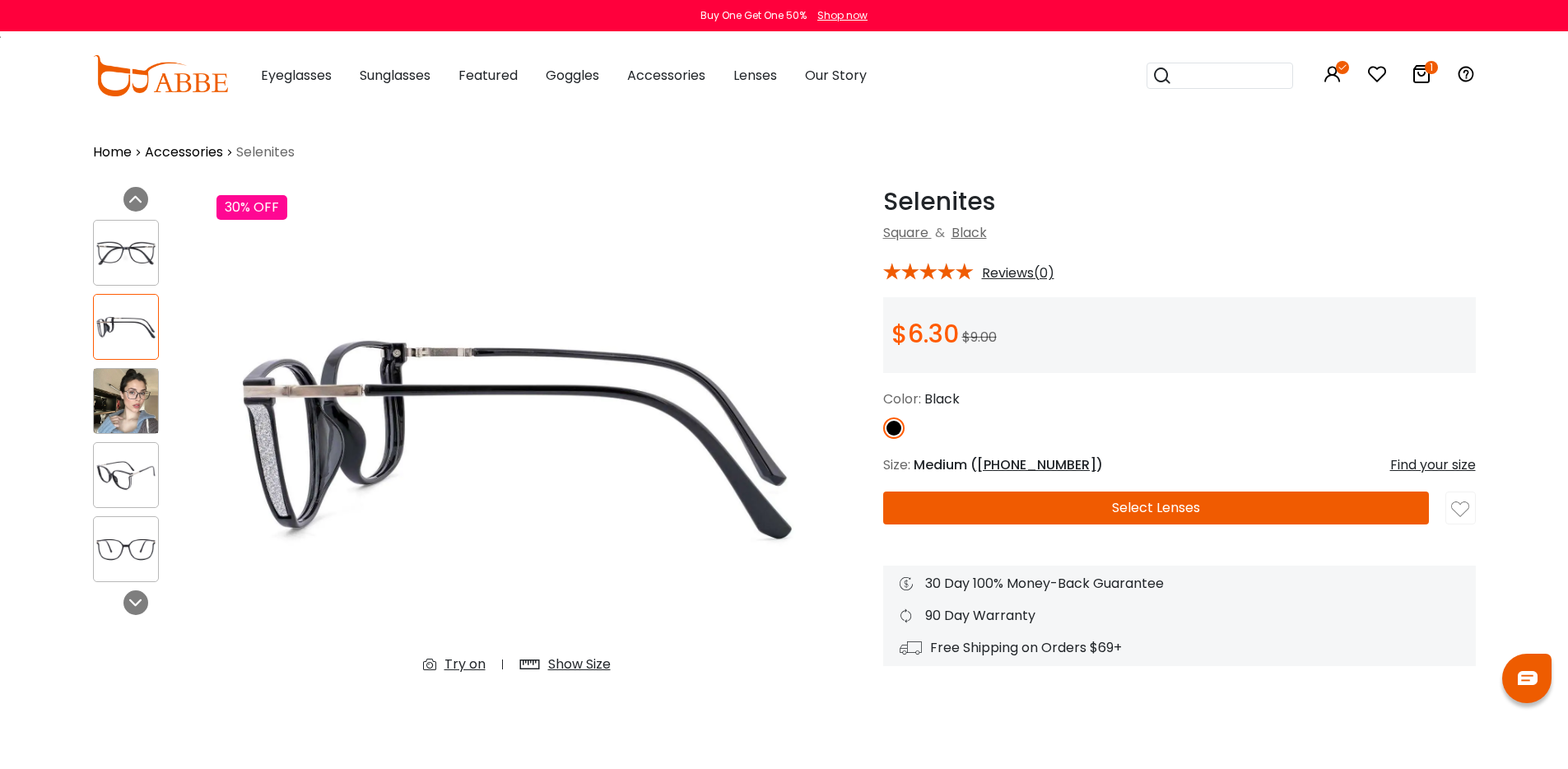
click at [128, 253] on img at bounding box center [126, 253] width 64 height 32
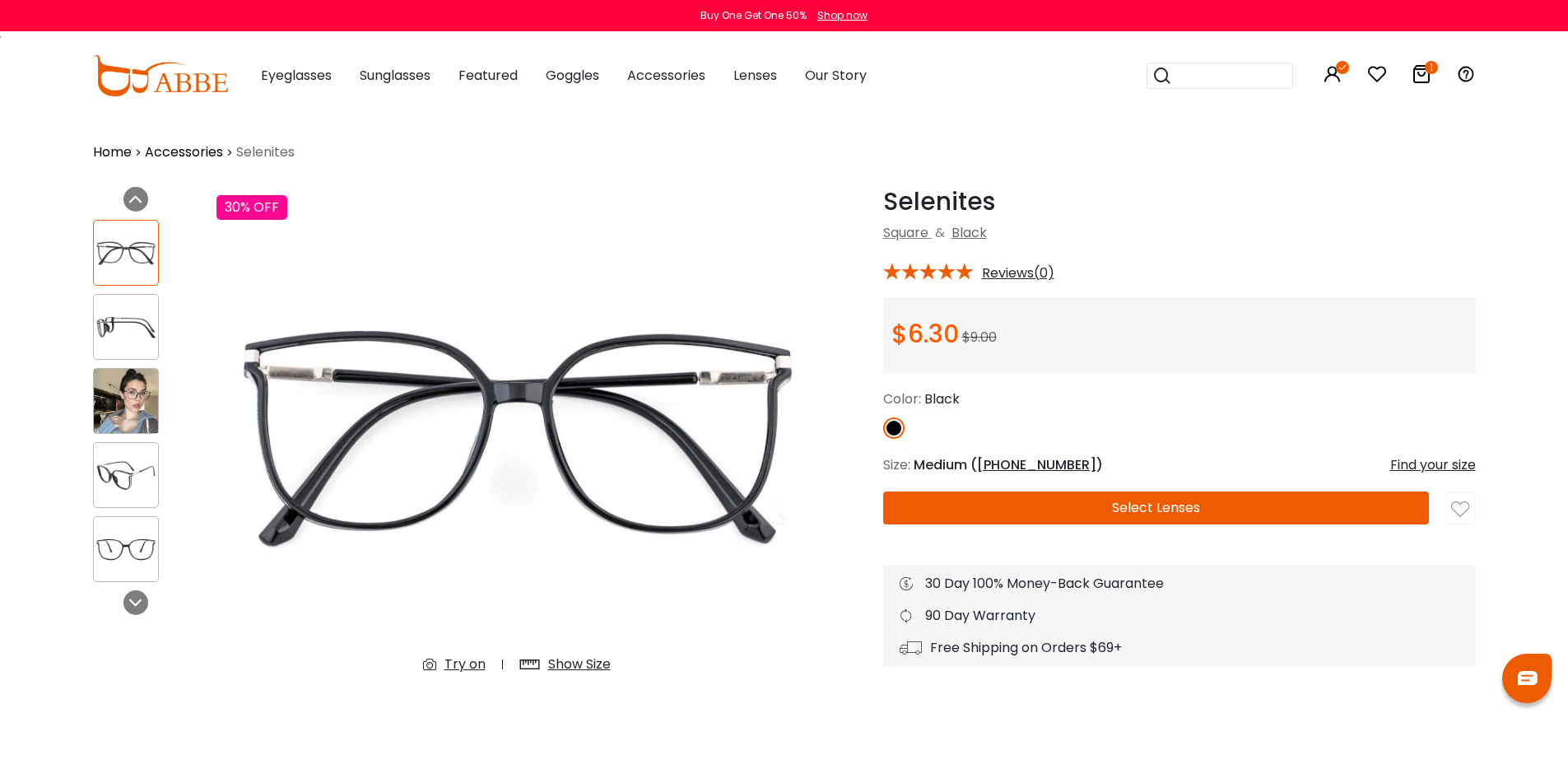
click at [131, 473] on img at bounding box center [126, 475] width 64 height 32
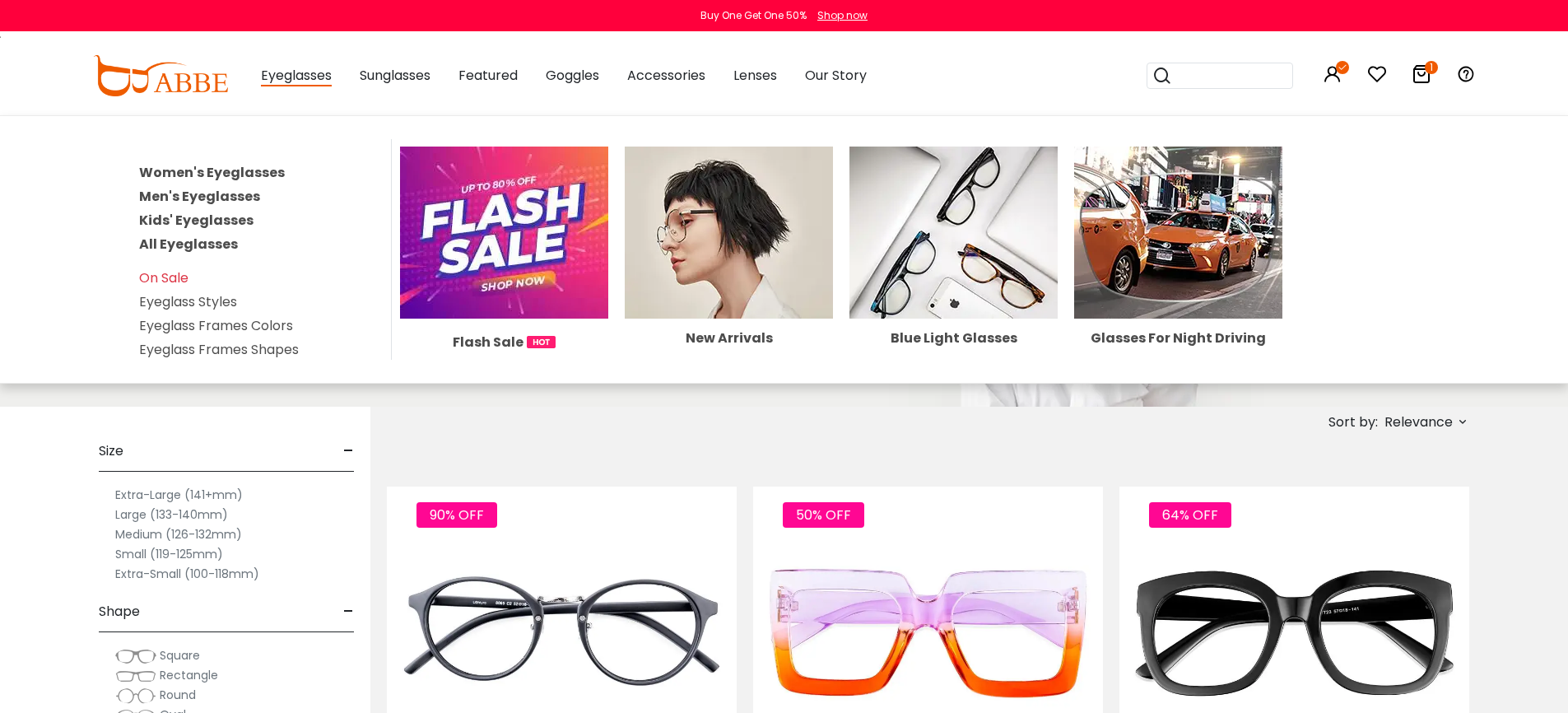
click at [237, 171] on link "Women's Eyeglasses" at bounding box center [212, 172] width 146 height 19
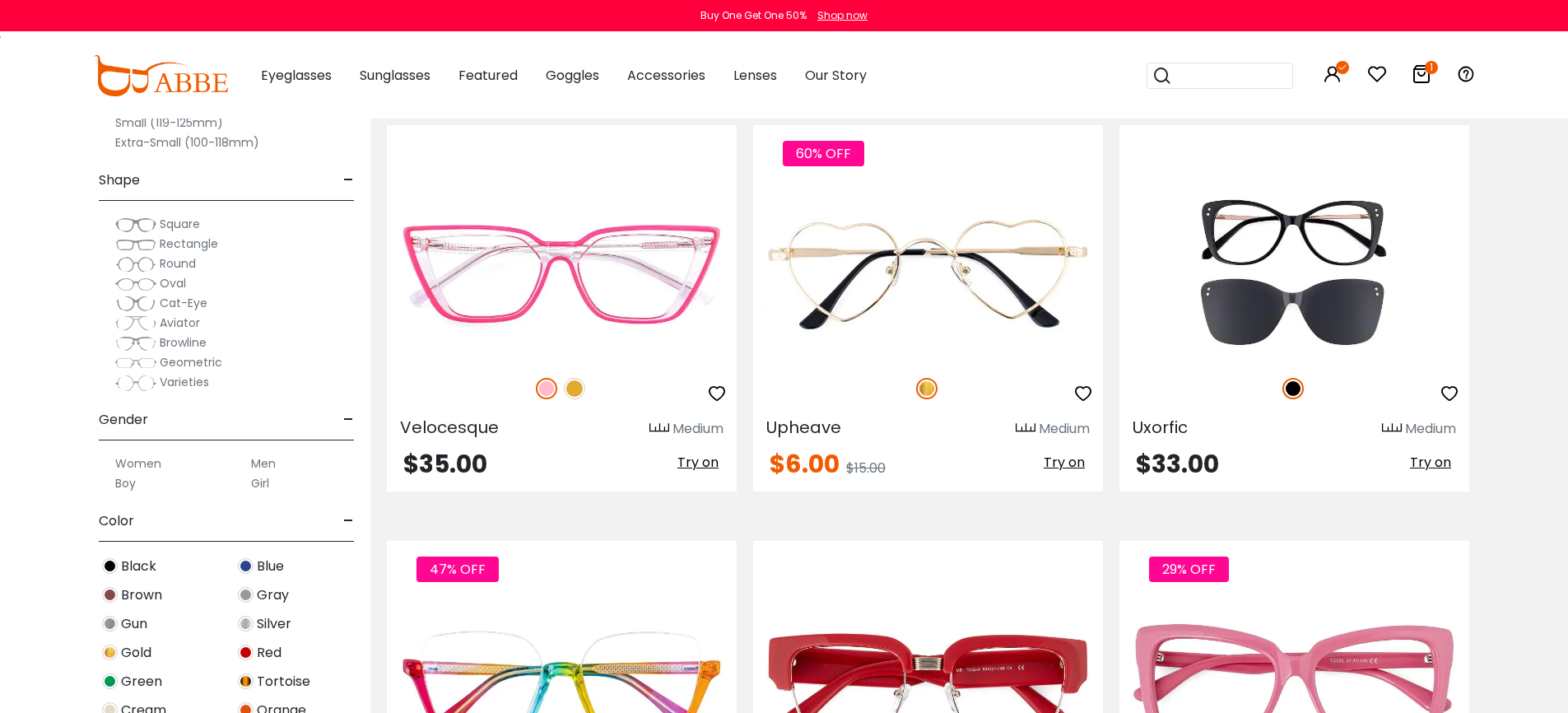
scroll to position [7400, 0]
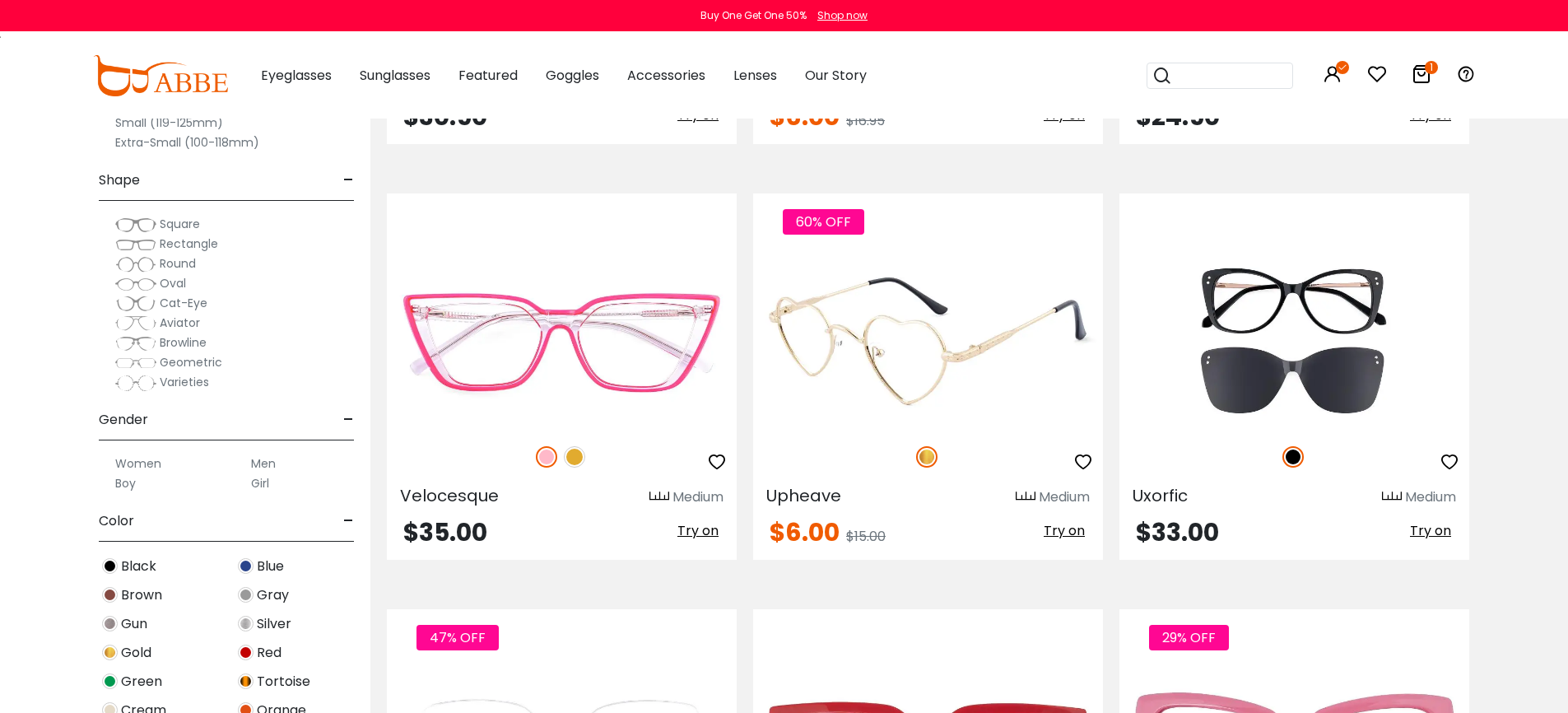
click at [955, 345] on img at bounding box center [927, 340] width 349 height 175
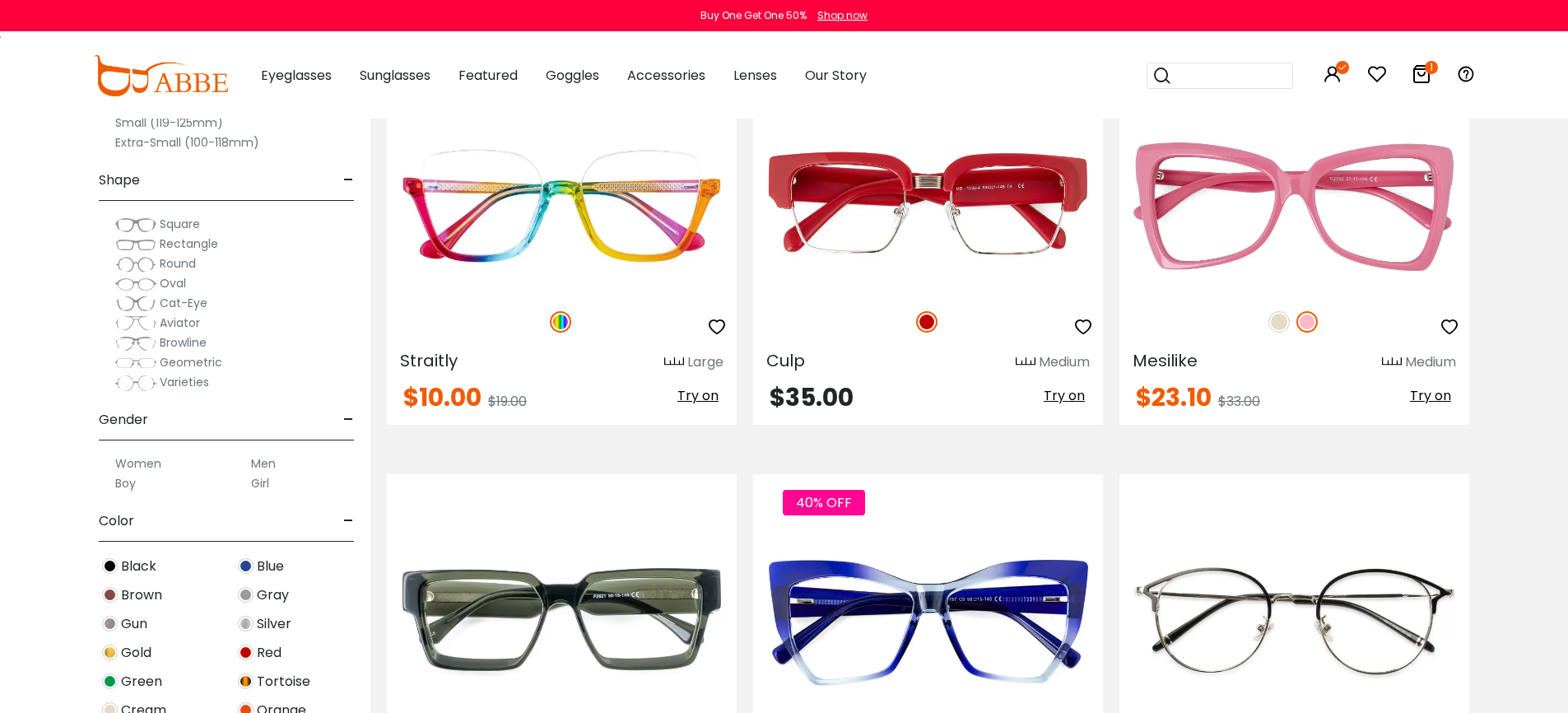
scroll to position [8461, 0]
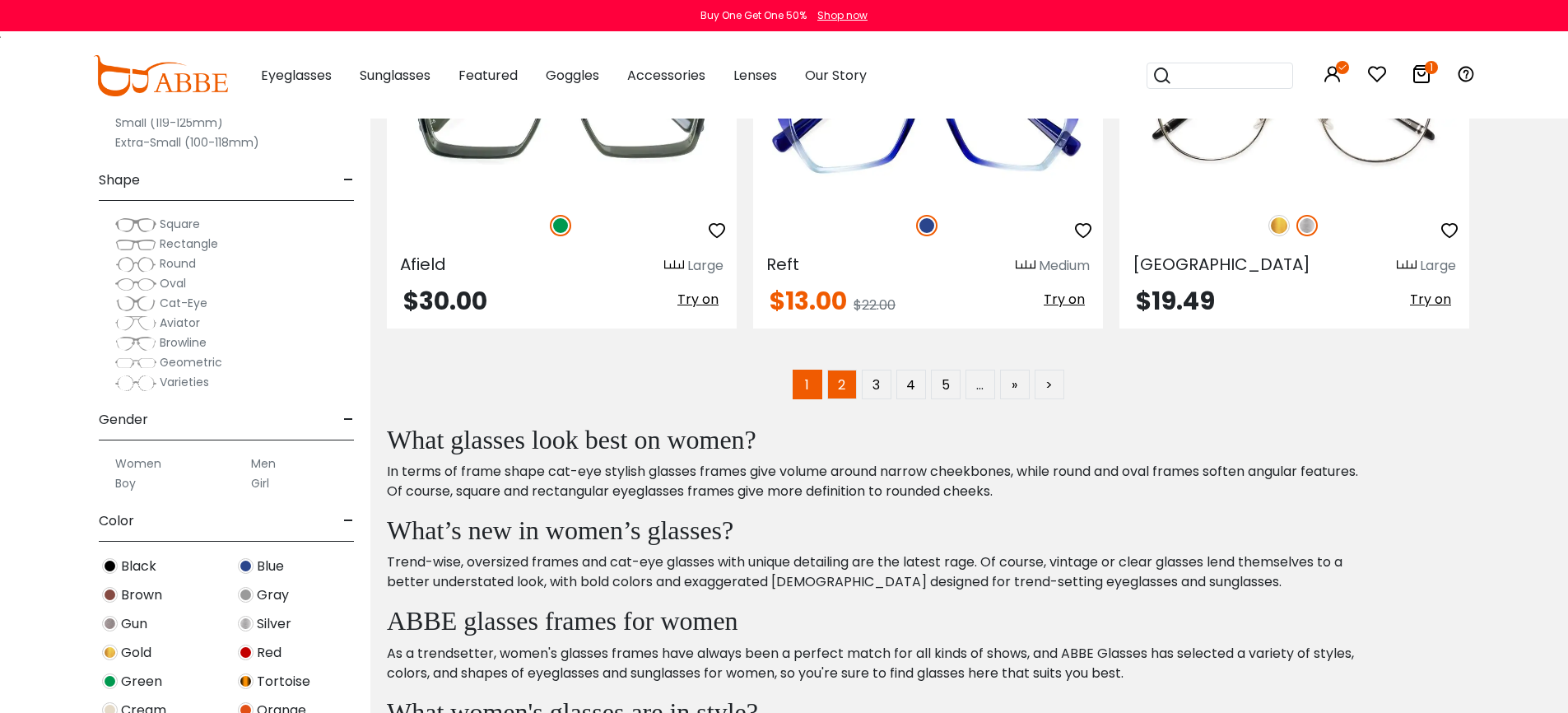
click at [840, 389] on link "2" at bounding box center [842, 383] width 29 height 29
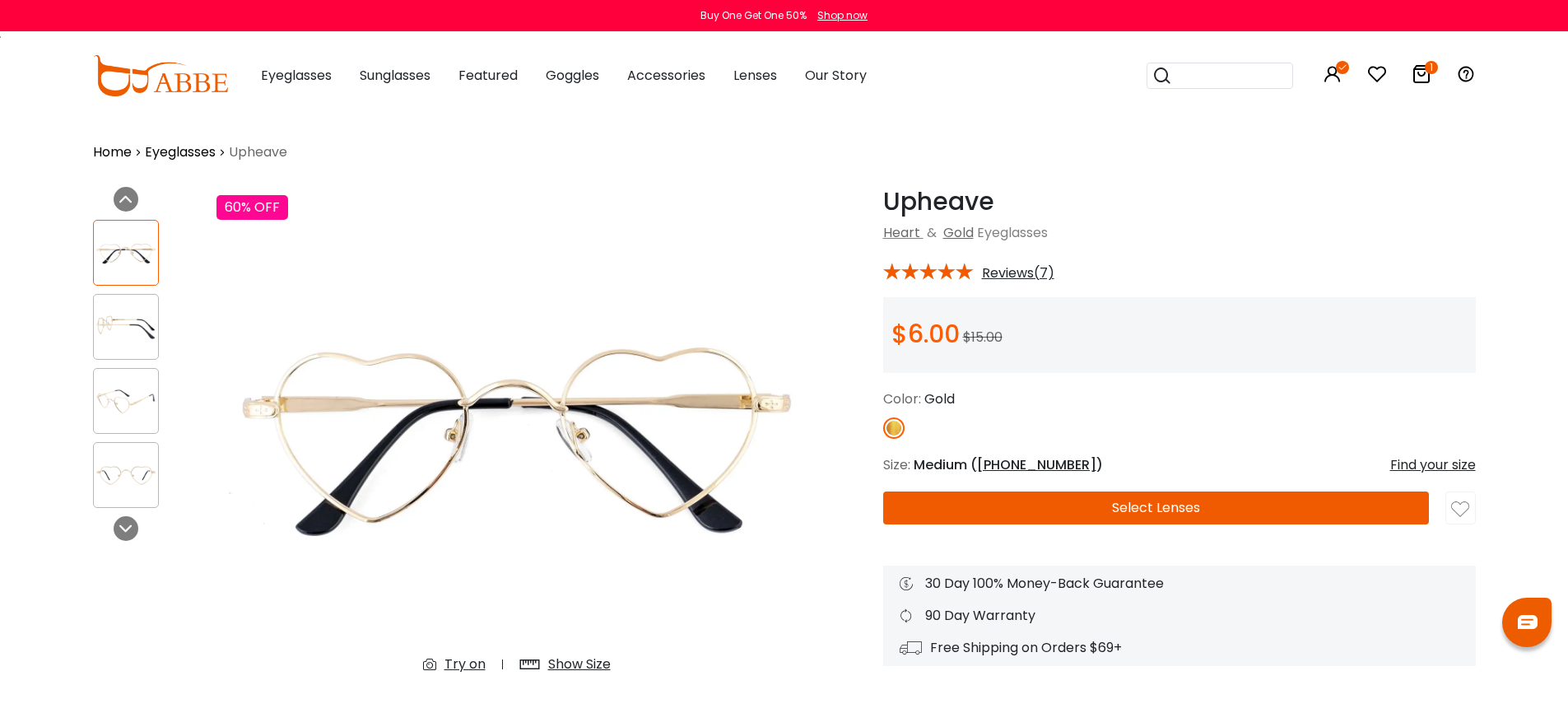
click at [114, 332] on img at bounding box center [126, 328] width 64 height 32
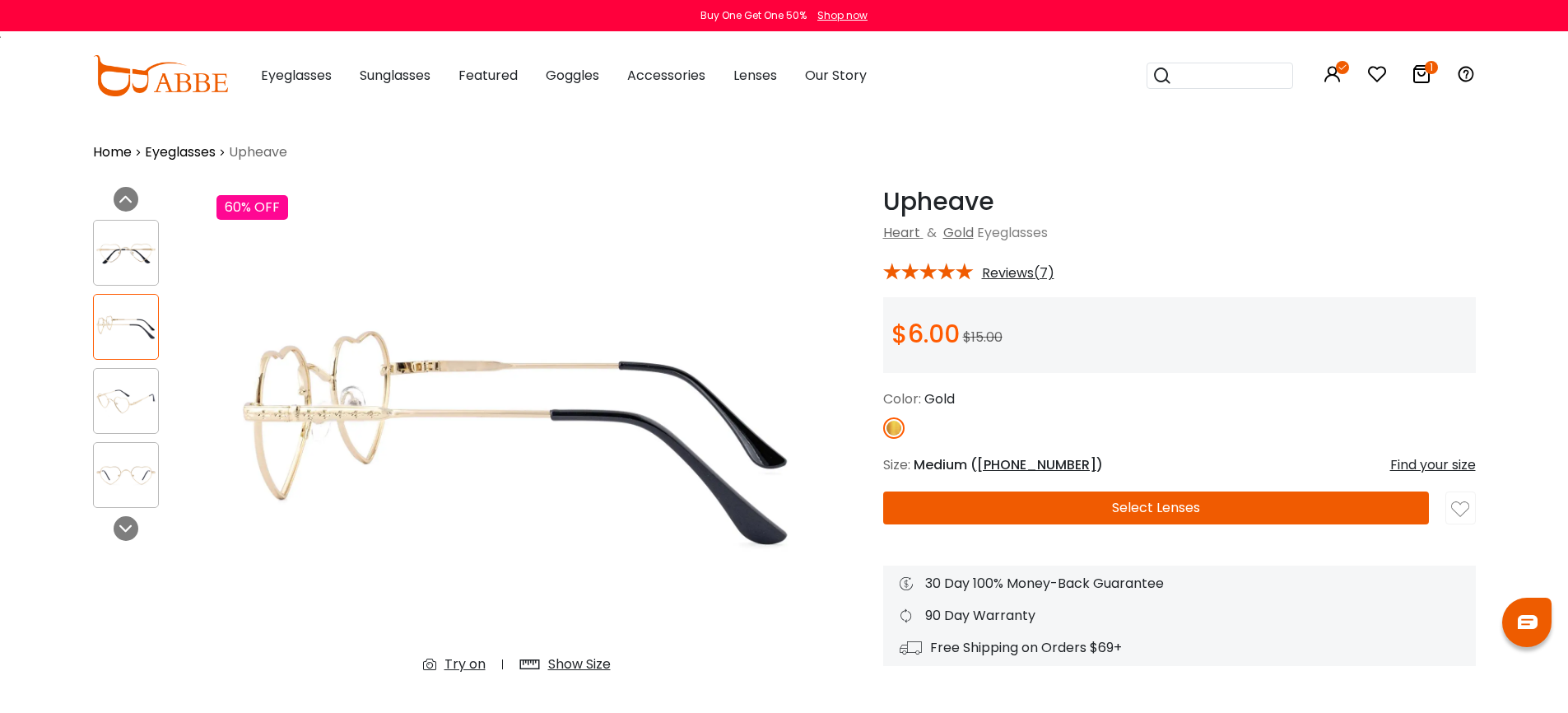
click at [122, 387] on img at bounding box center [126, 401] width 64 height 32
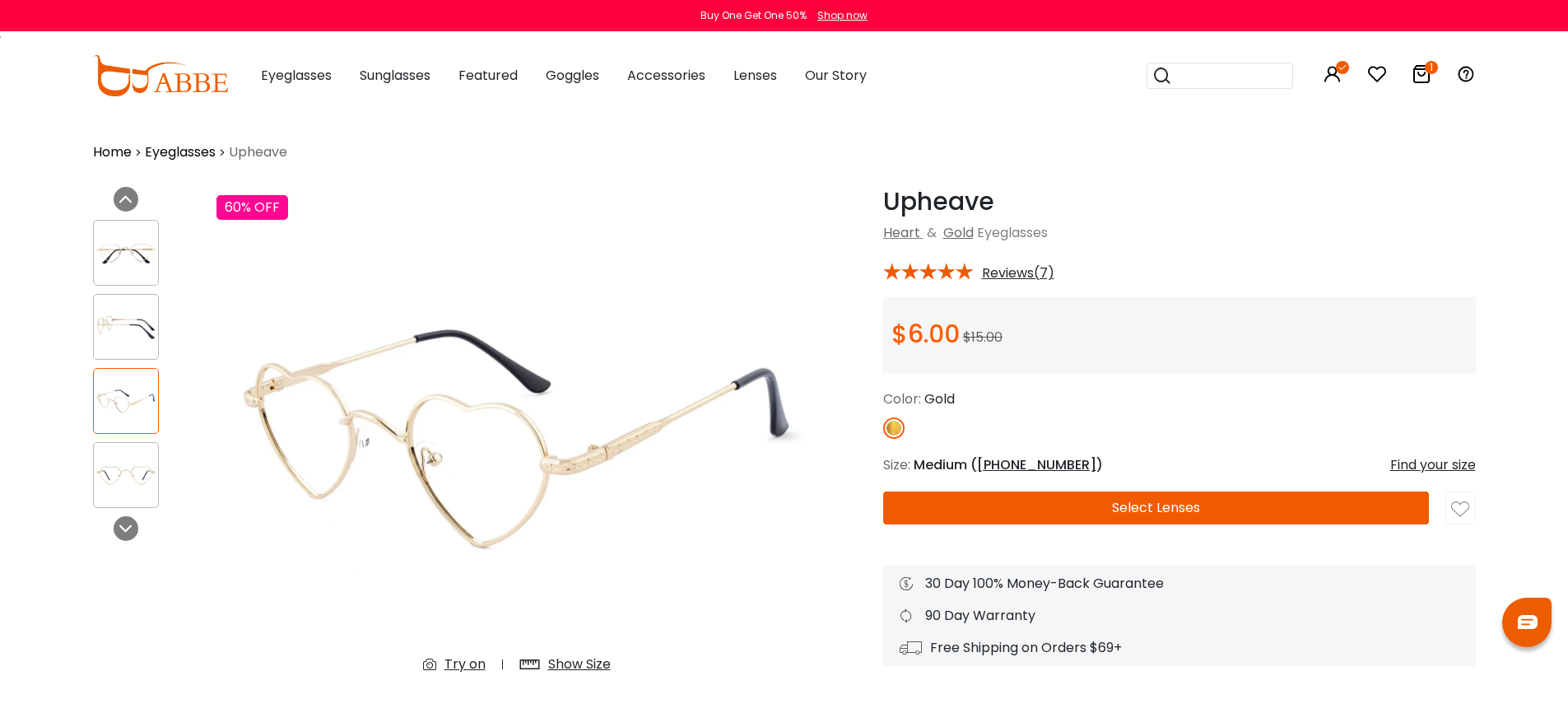
click at [128, 470] on img at bounding box center [126, 475] width 64 height 32
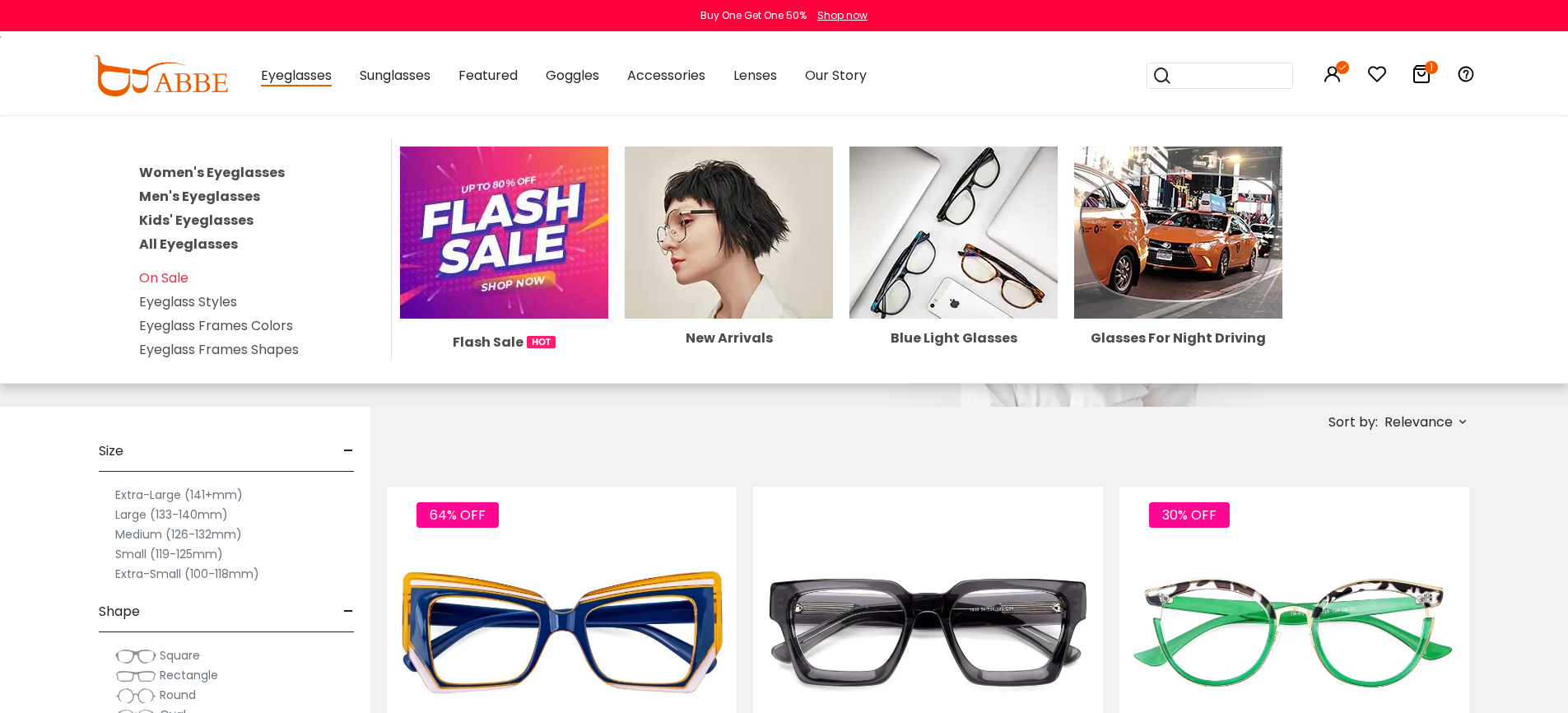
click at [754, 230] on img at bounding box center [729, 233] width 208 height 172
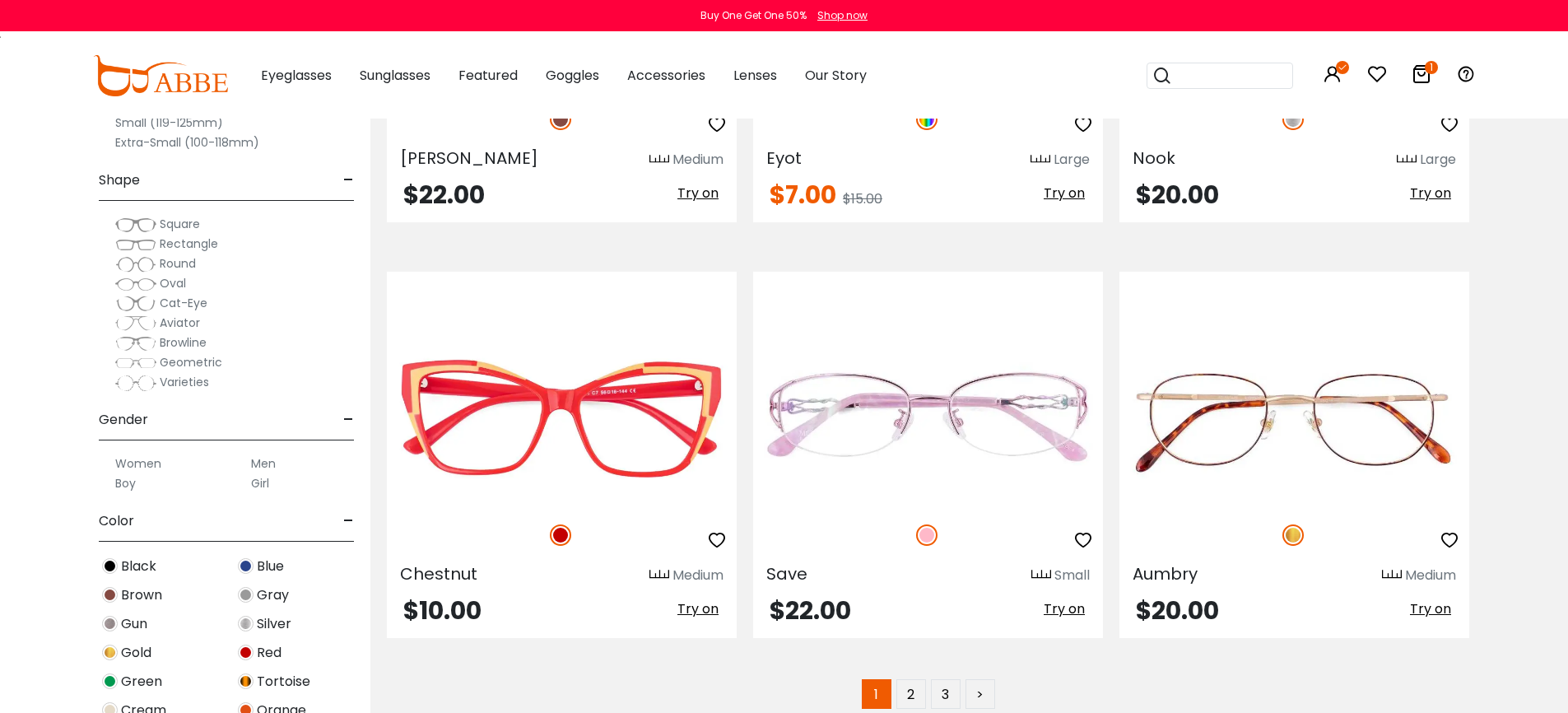
scroll to position [8416, 0]
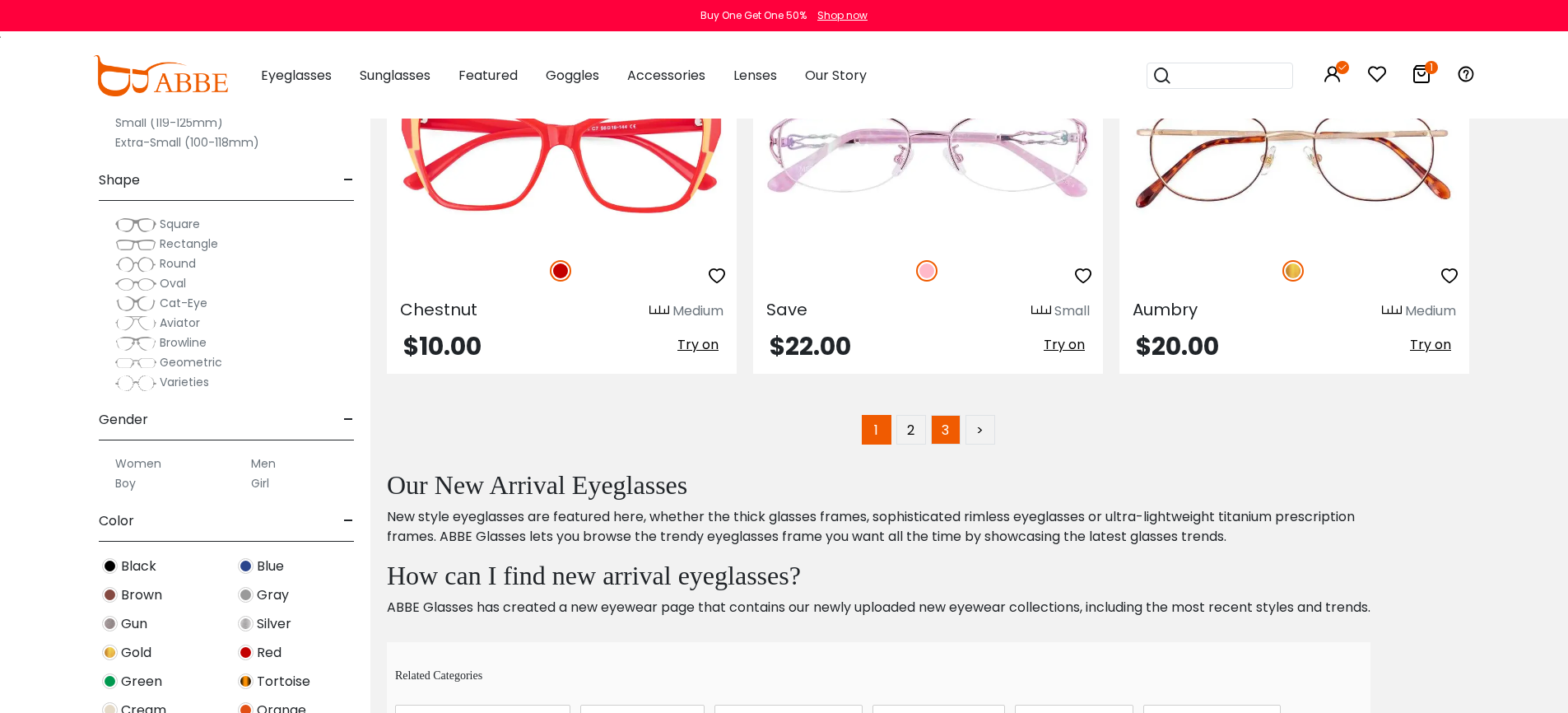
click at [950, 435] on link "3" at bounding box center [945, 429] width 29 height 29
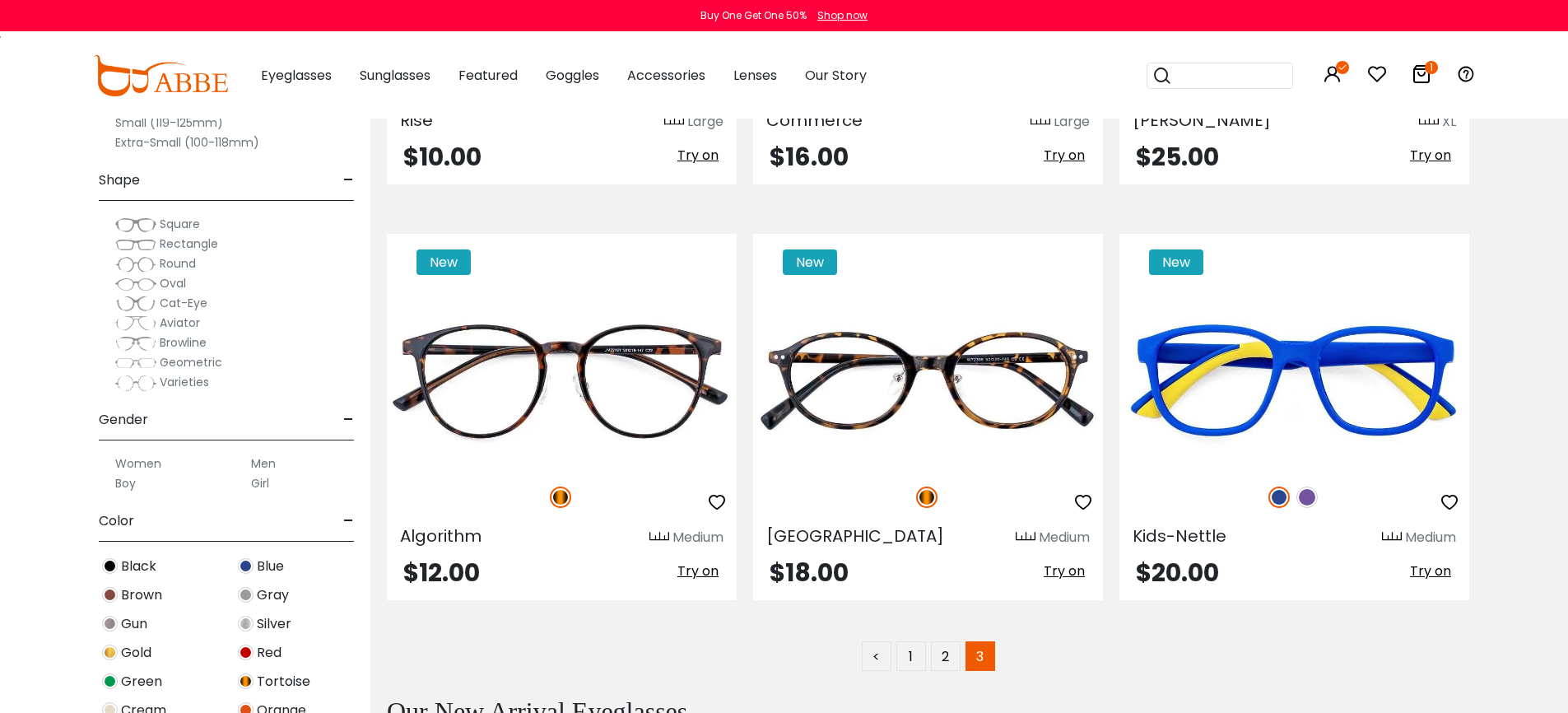
scroll to position [799, 0]
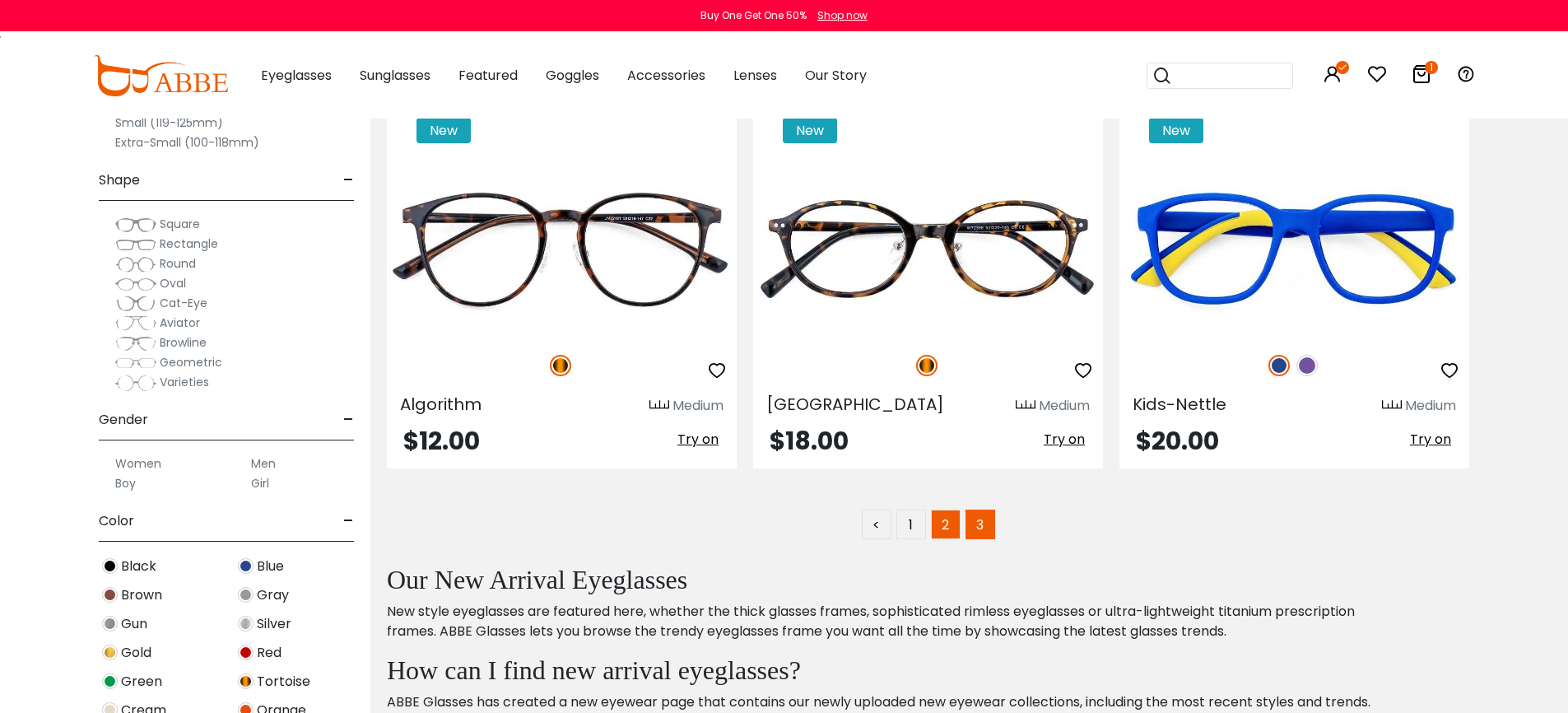
click at [942, 526] on link "2" at bounding box center [945, 524] width 29 height 29
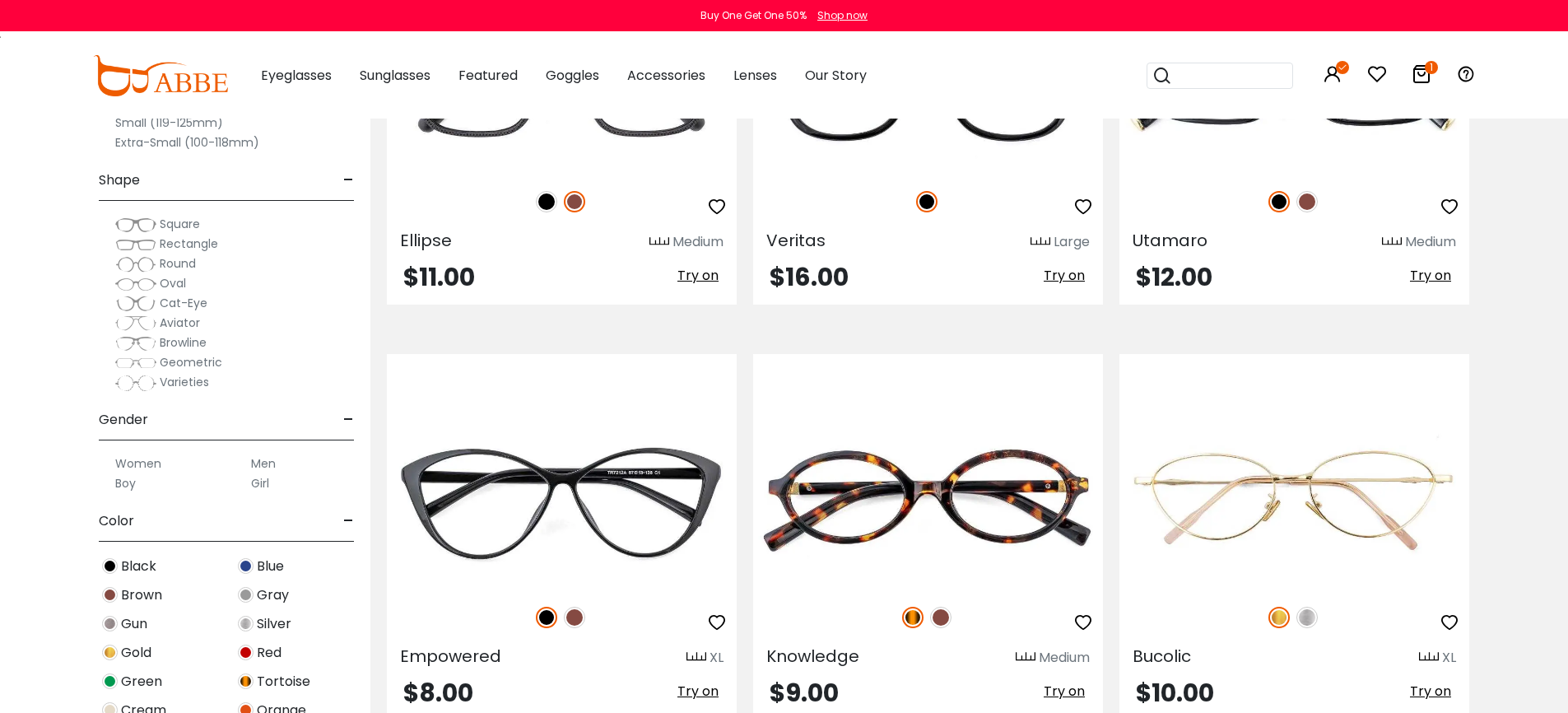
scroll to position [7254, 0]
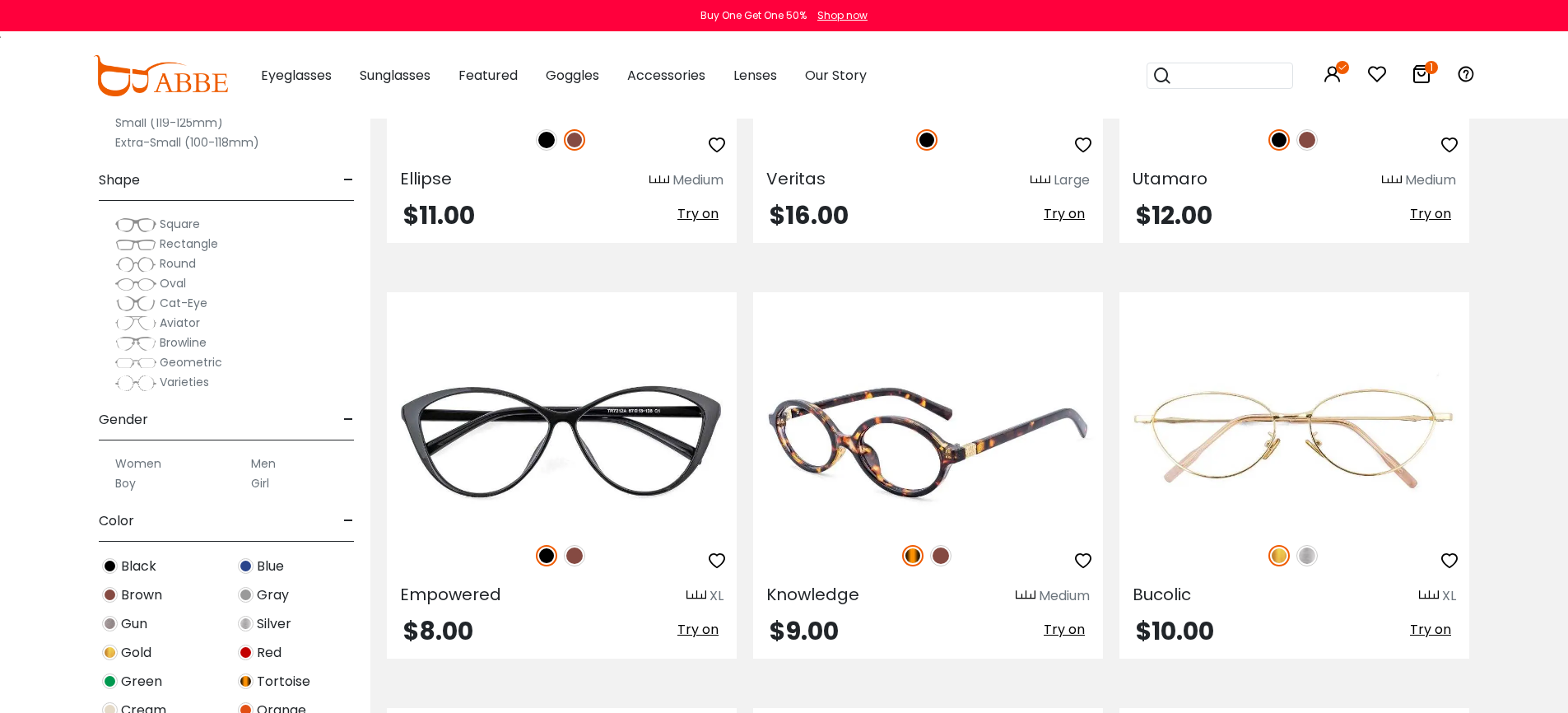
click at [888, 482] on img at bounding box center [927, 438] width 349 height 175
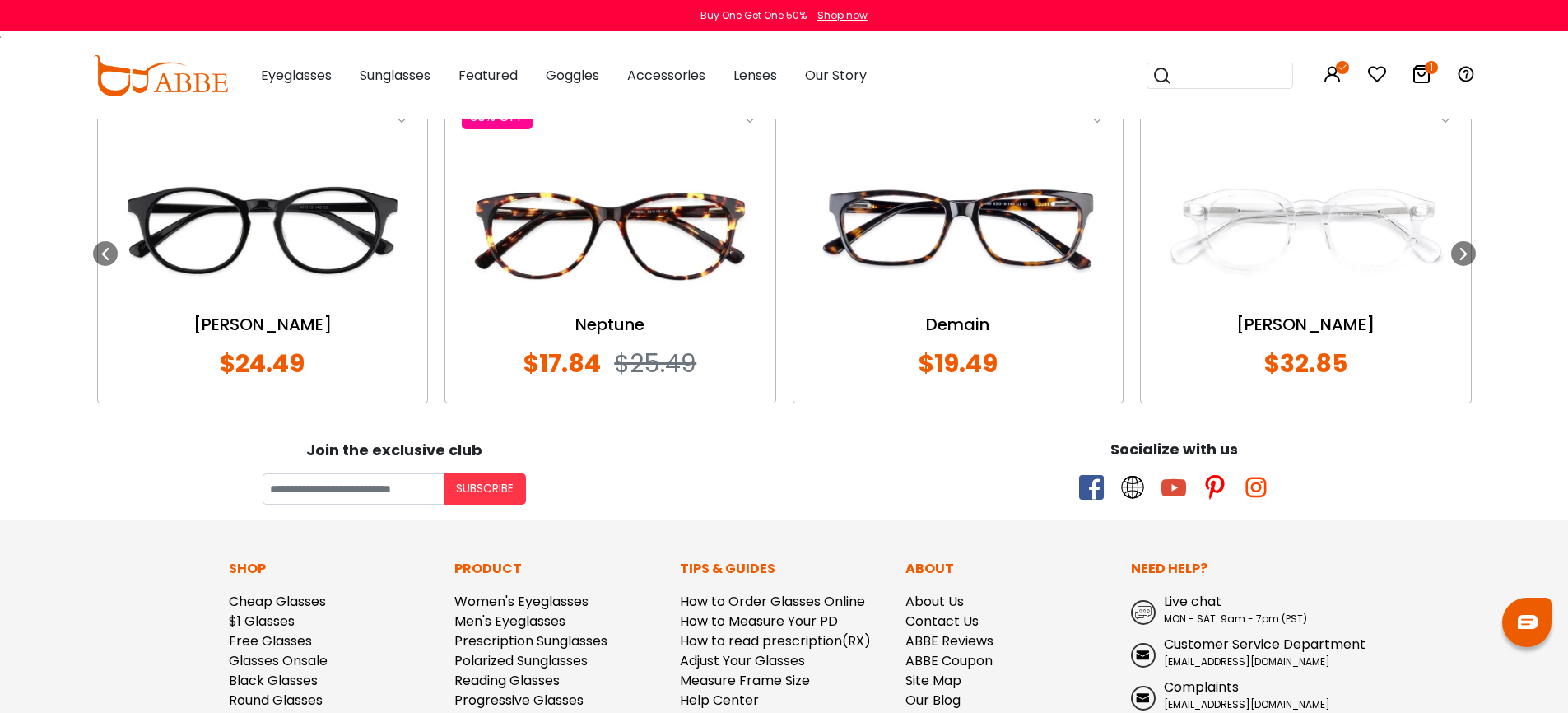
scroll to position [1381, 0]
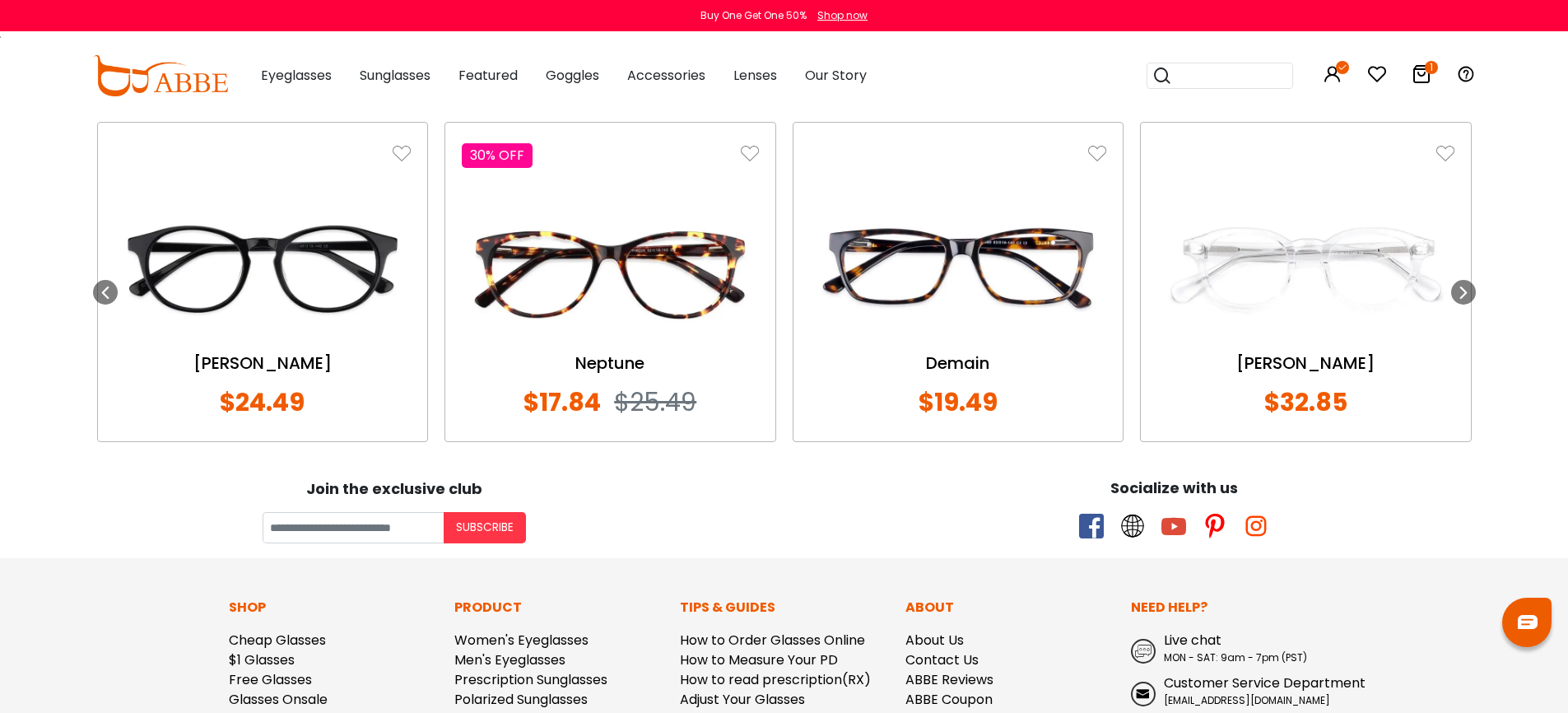
click at [900, 501] on div "Socialize with us" at bounding box center [1175, 503] width 780 height 81
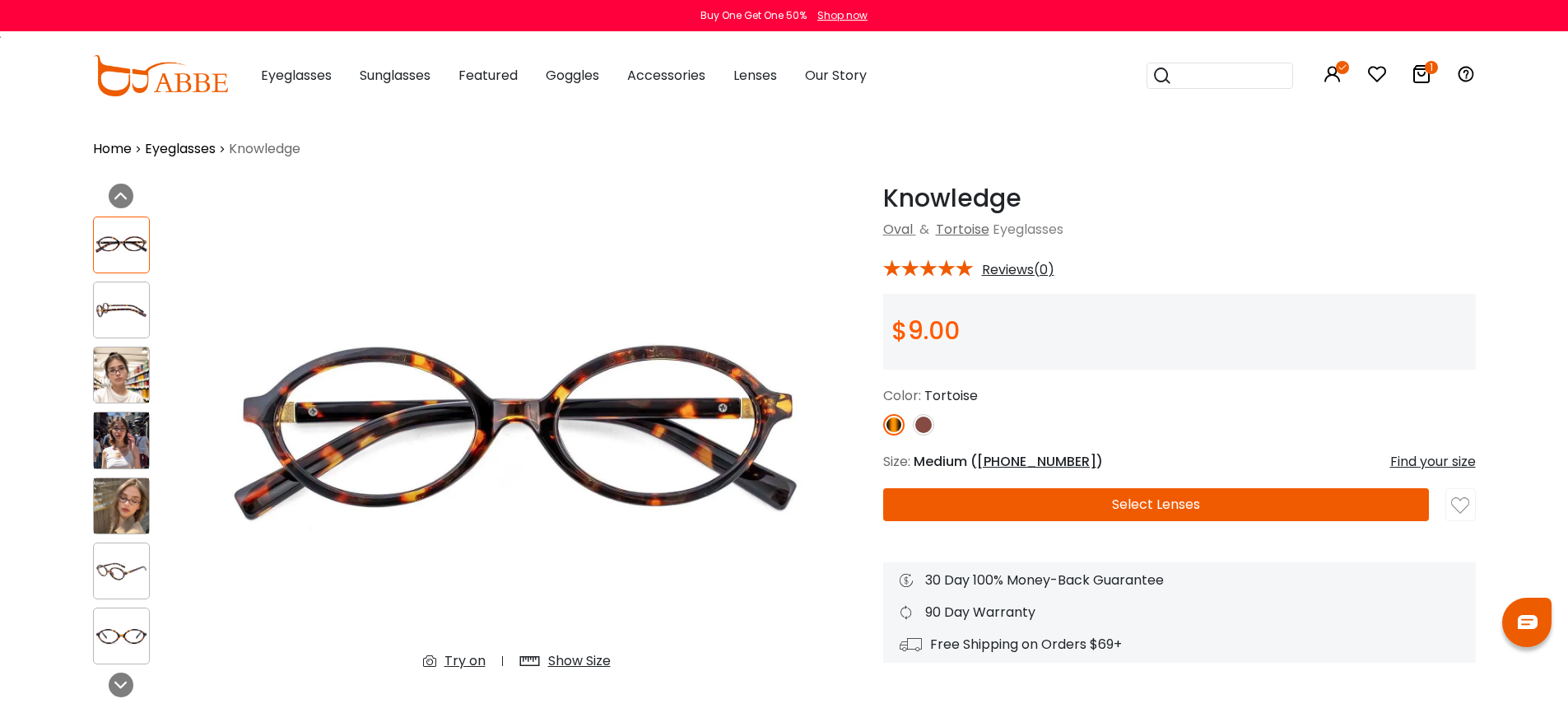
scroll to position [0, 0]
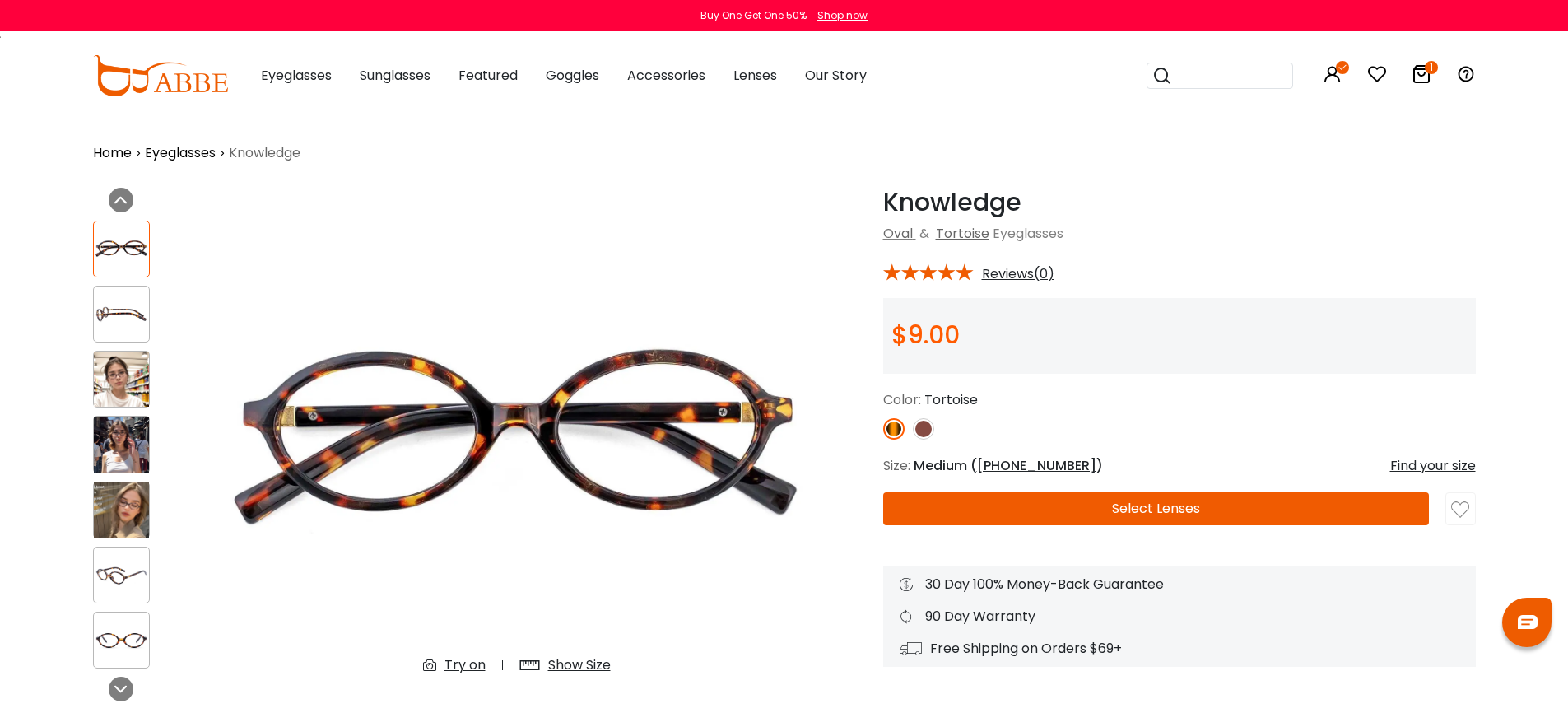
click at [933, 428] on img at bounding box center [923, 429] width 22 height 22
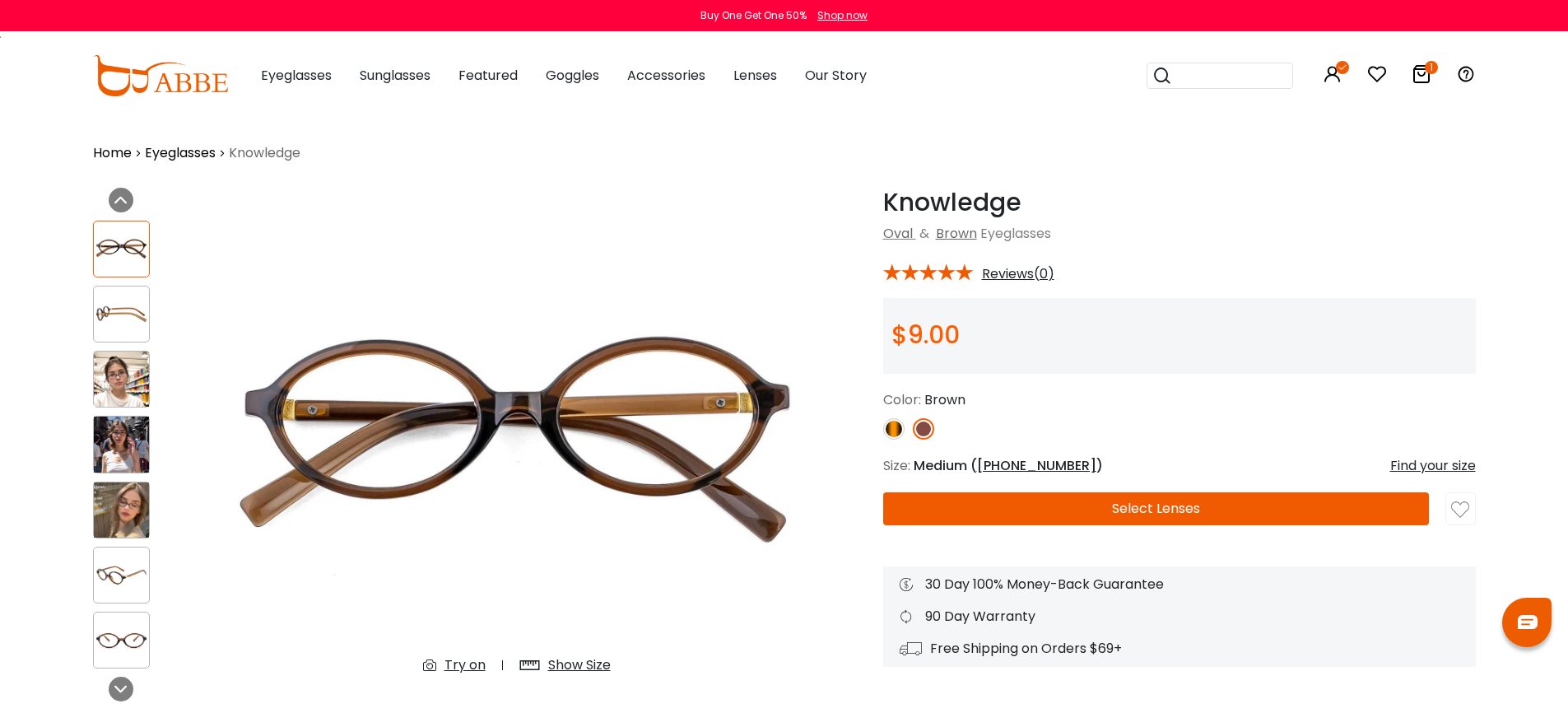
click at [821, 237] on div "Try on Show Size Try on" at bounding box center [517, 456] width 617 height 539
click at [1174, 202] on h1 "Knowledge" at bounding box center [1180, 202] width 593 height 29
